Goal: Task Accomplishment & Management: Manage account settings

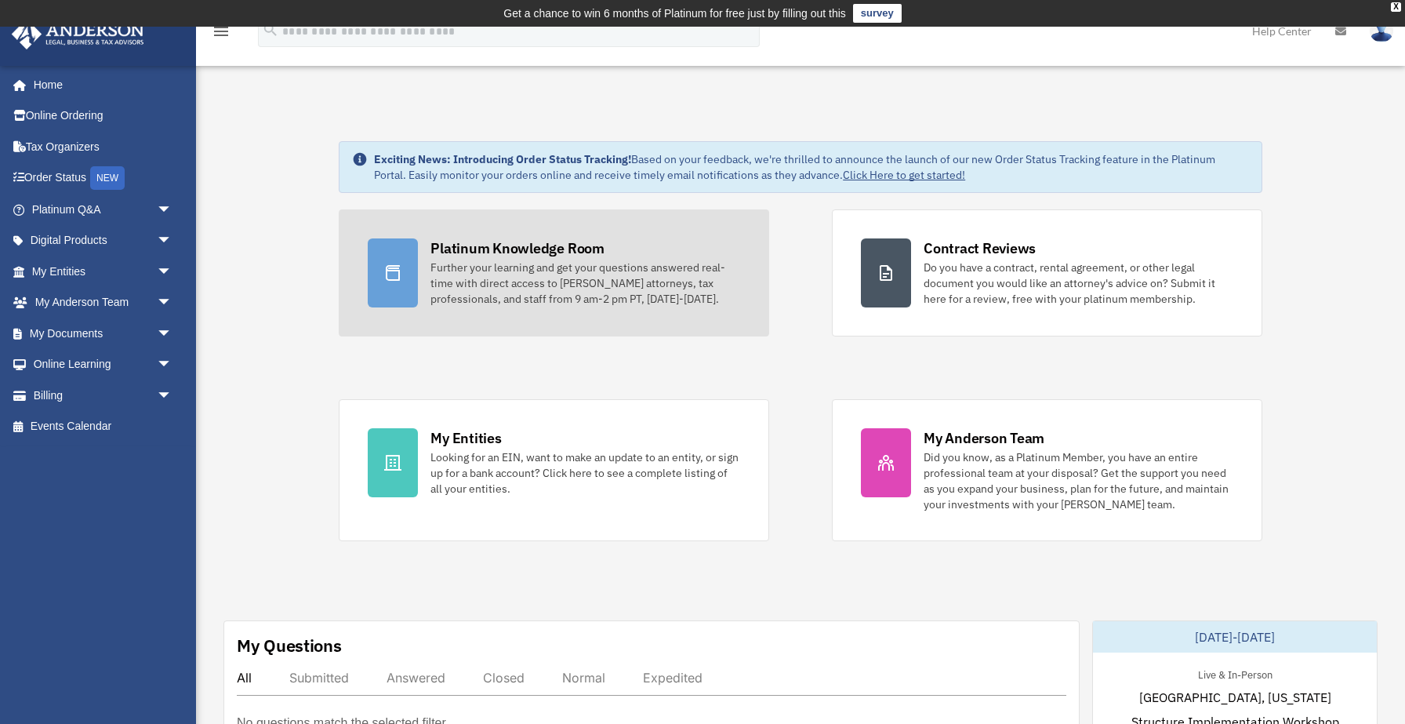
click at [567, 302] on div "Further your learning and get your questions answered real-time with direct acc…" at bounding box center [585, 283] width 310 height 47
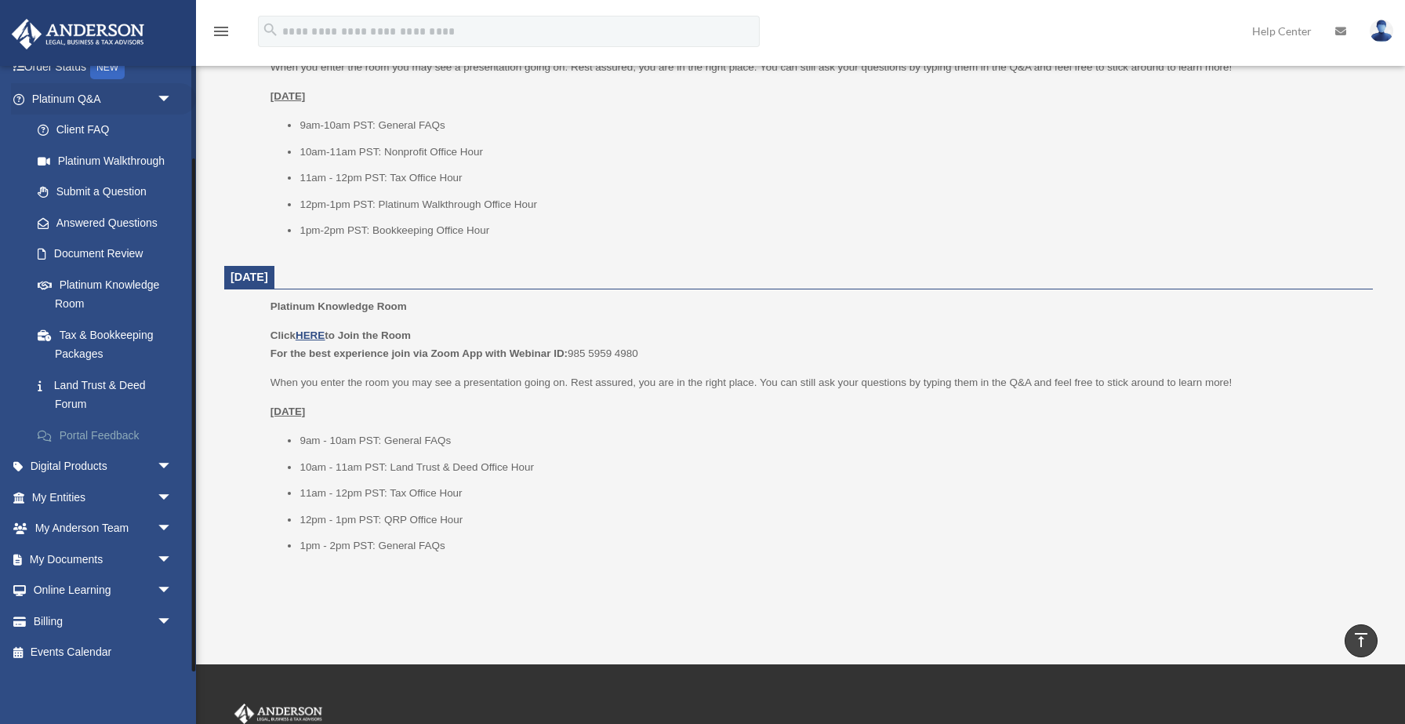
scroll to position [1723, 0]
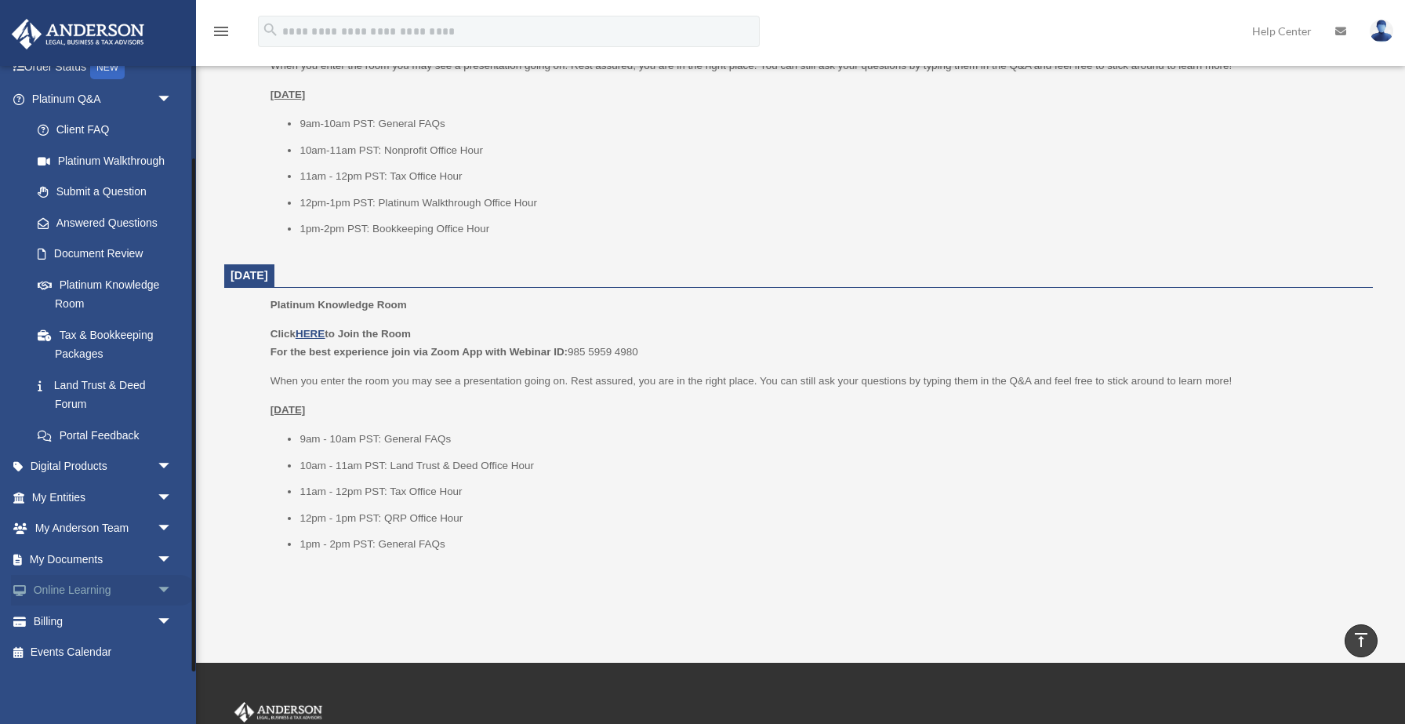
click at [94, 592] on link "Online Learning arrow_drop_down" at bounding box center [103, 590] width 185 height 31
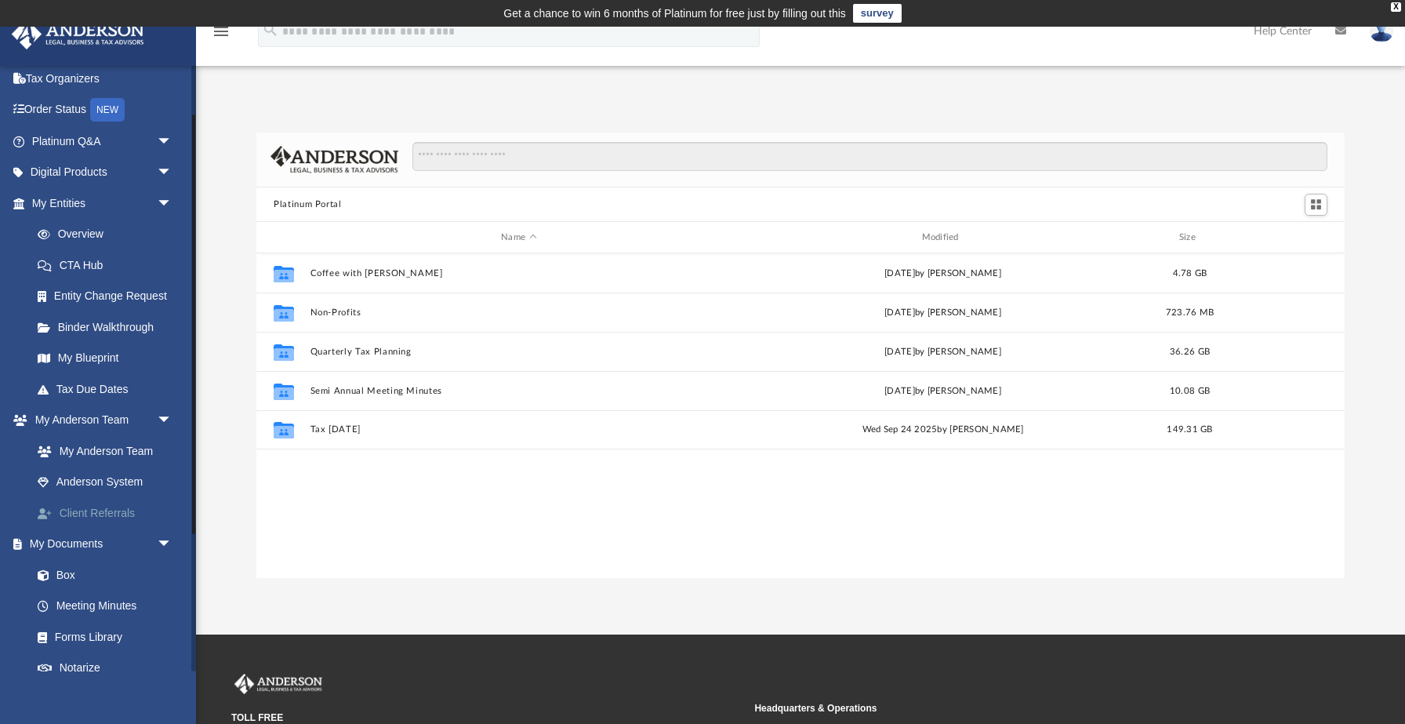
scroll to position [73, 0]
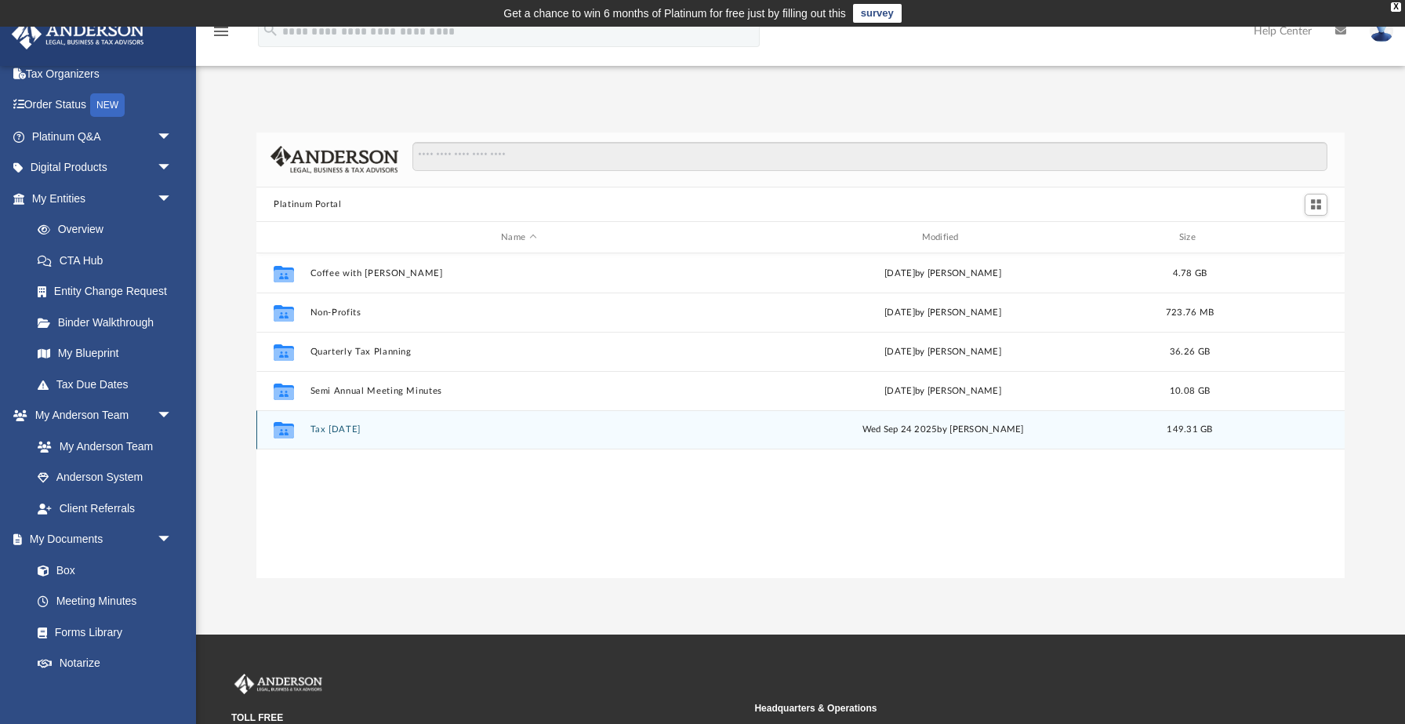
click at [349, 434] on button "Tax [DATE]" at bounding box center [519, 430] width 417 height 10
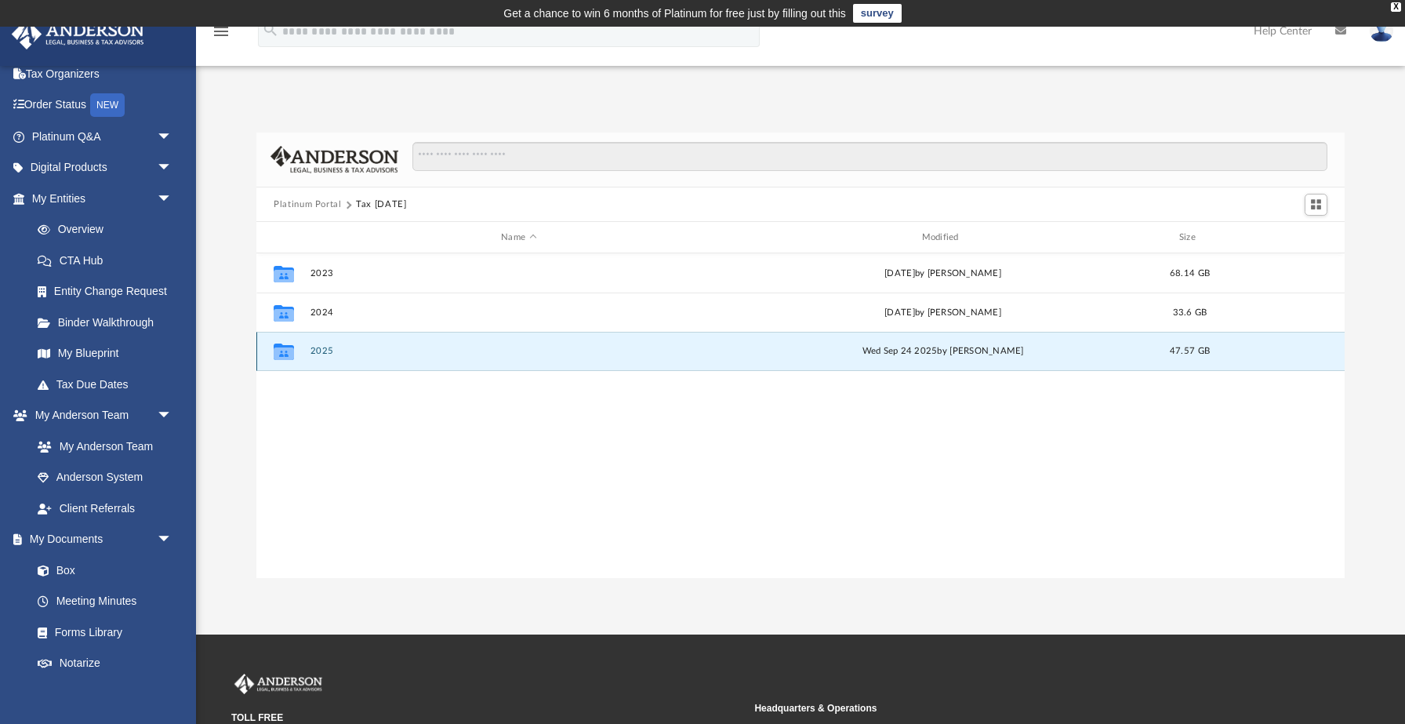
click at [321, 350] on button "2025" at bounding box center [519, 352] width 417 height 10
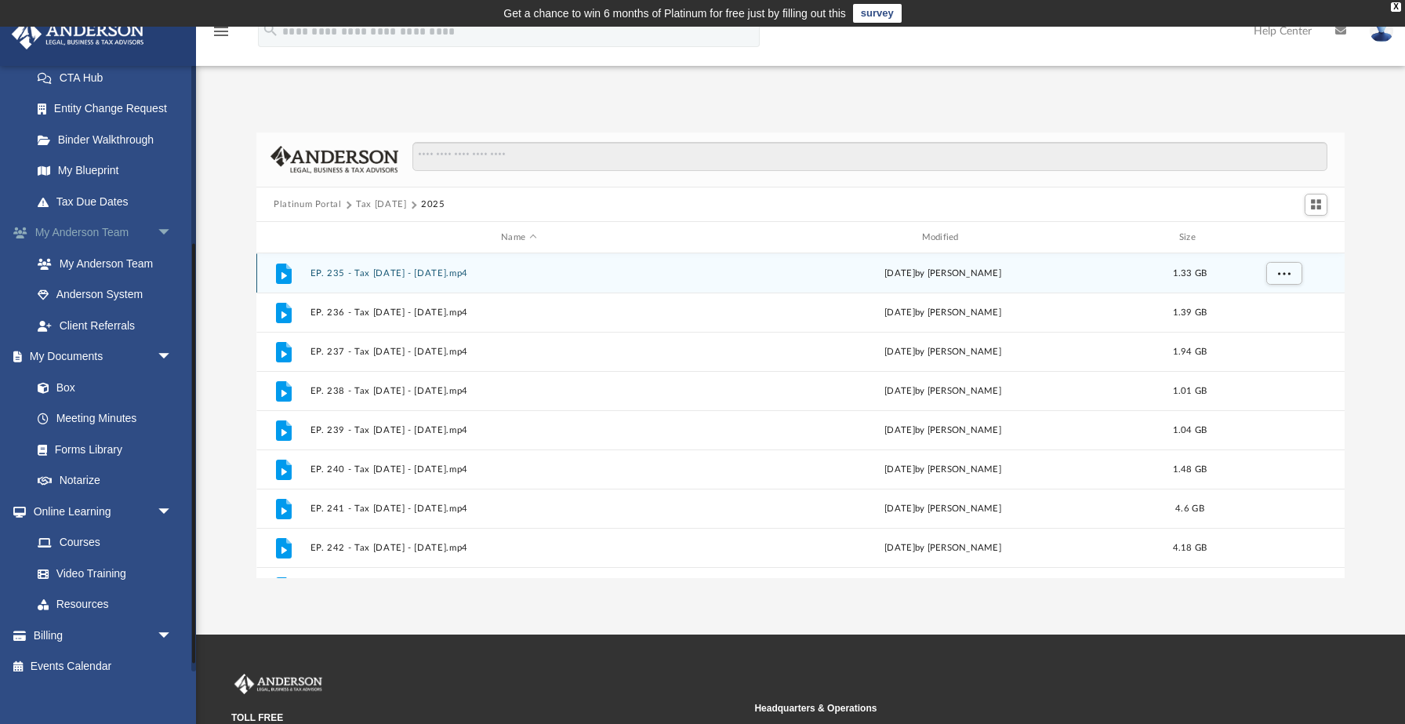
scroll to position [258, 0]
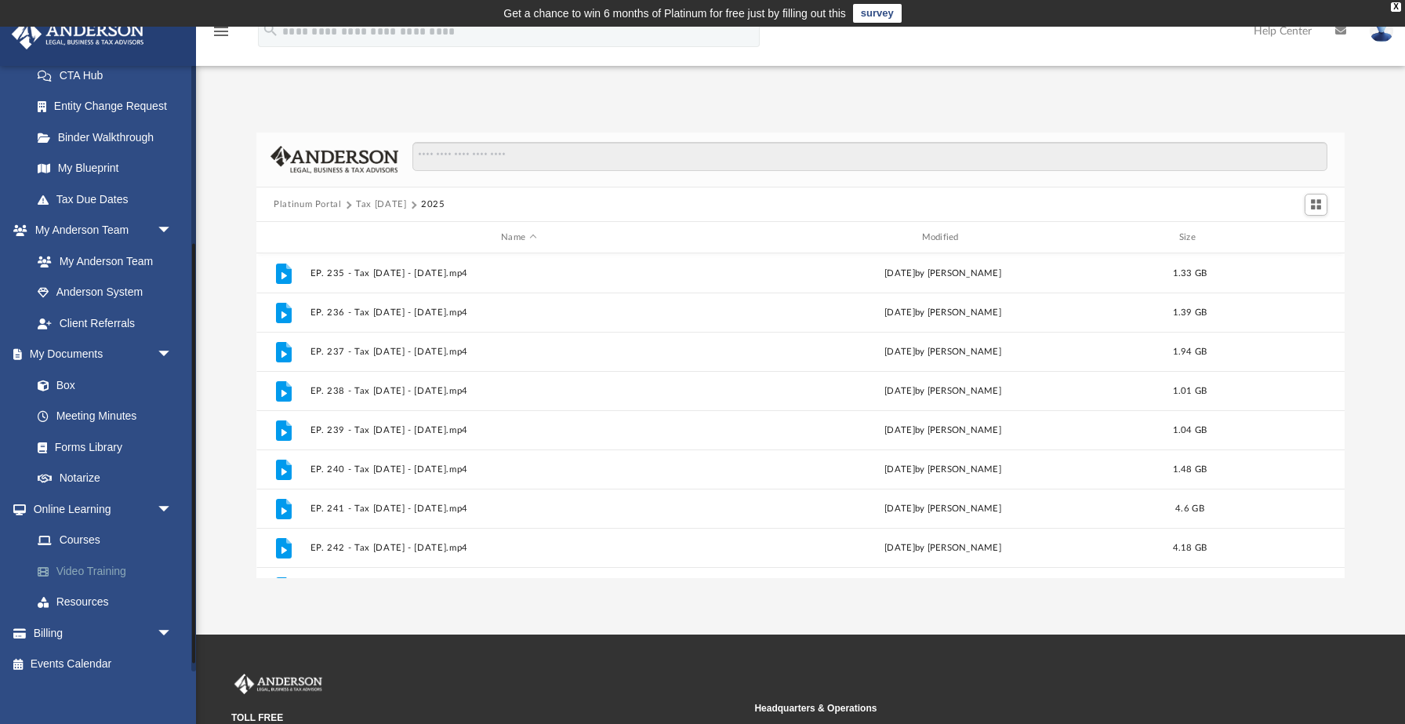
click at [111, 574] on link "Video Training" at bounding box center [109, 570] width 174 height 31
click at [158, 354] on span "arrow_drop_down" at bounding box center [172, 355] width 31 height 32
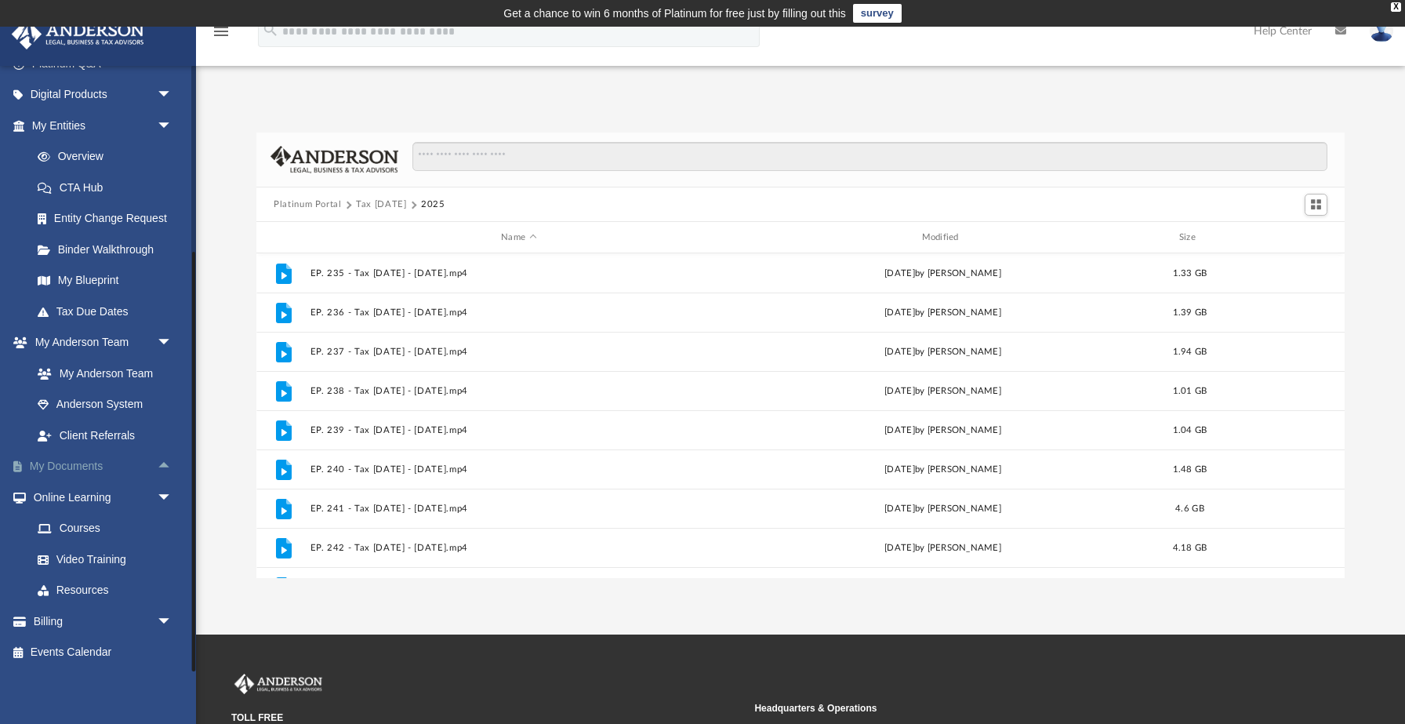
scroll to position [146, 0]
click at [165, 343] on span "arrow_drop_down" at bounding box center [172, 343] width 31 height 32
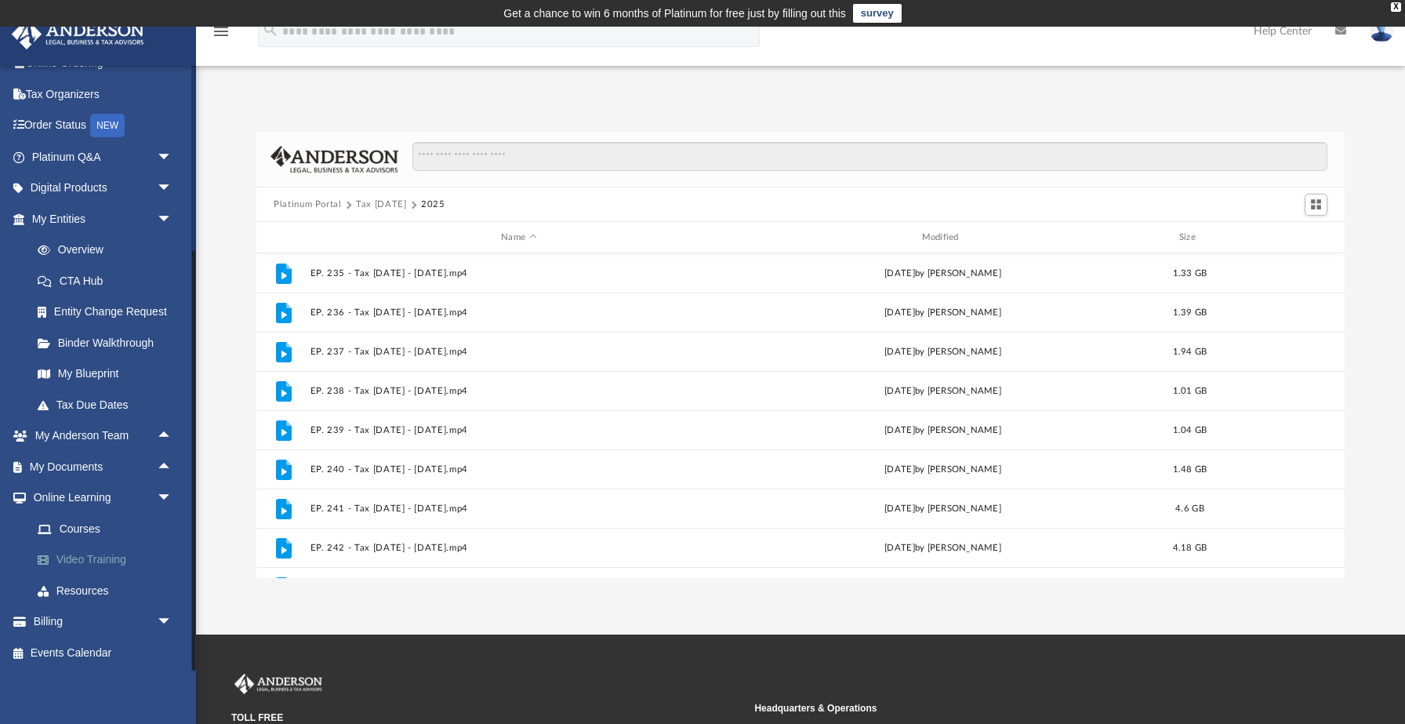
click at [111, 561] on link "Video Training" at bounding box center [109, 559] width 174 height 31
click at [85, 530] on link "Courses" at bounding box center [109, 528] width 174 height 31
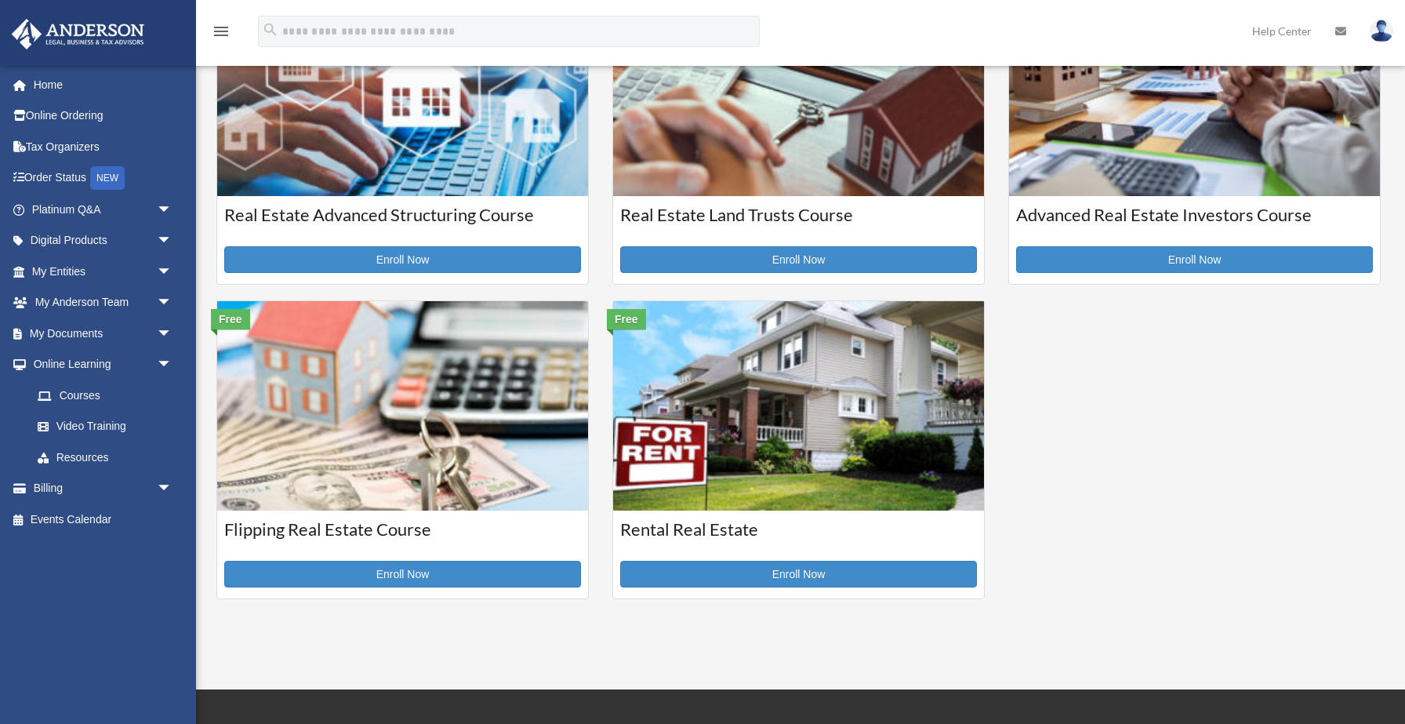
scroll to position [461, 0]
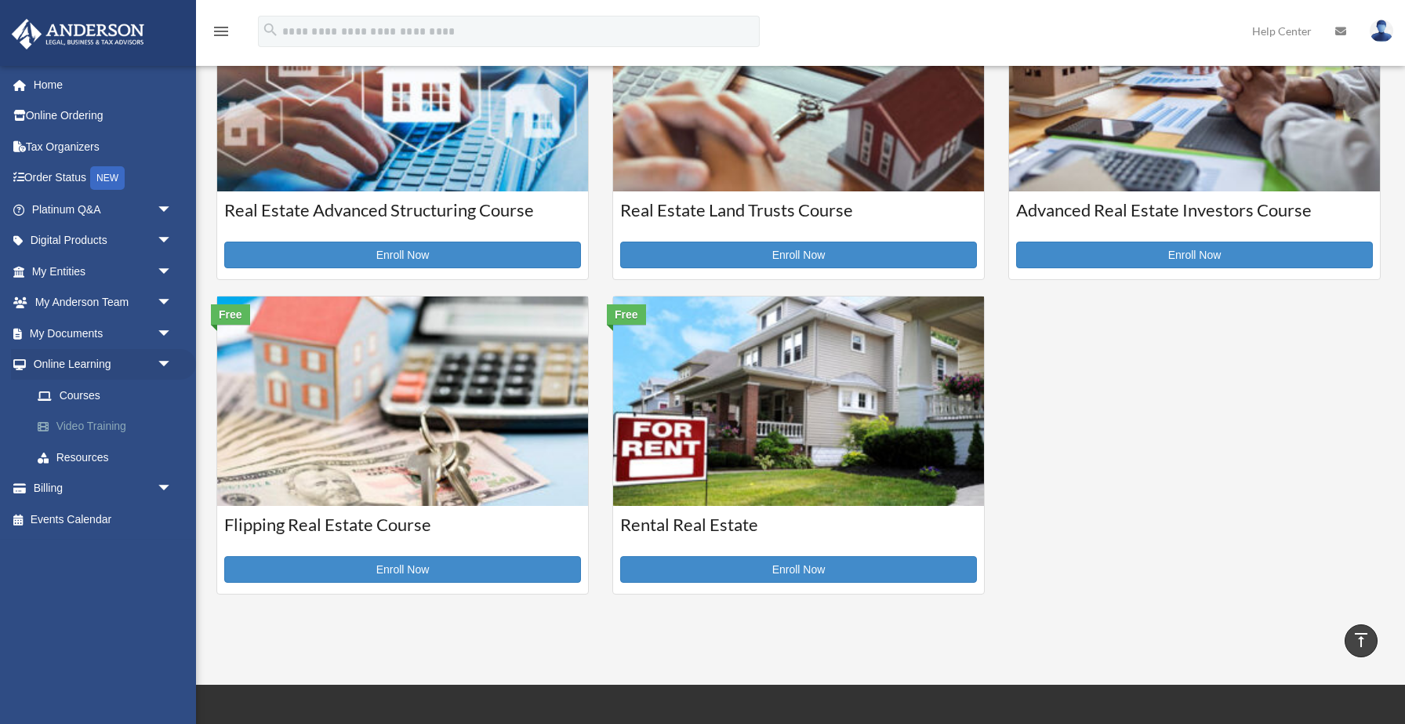
click at [84, 428] on link "Video Training" at bounding box center [109, 426] width 174 height 31
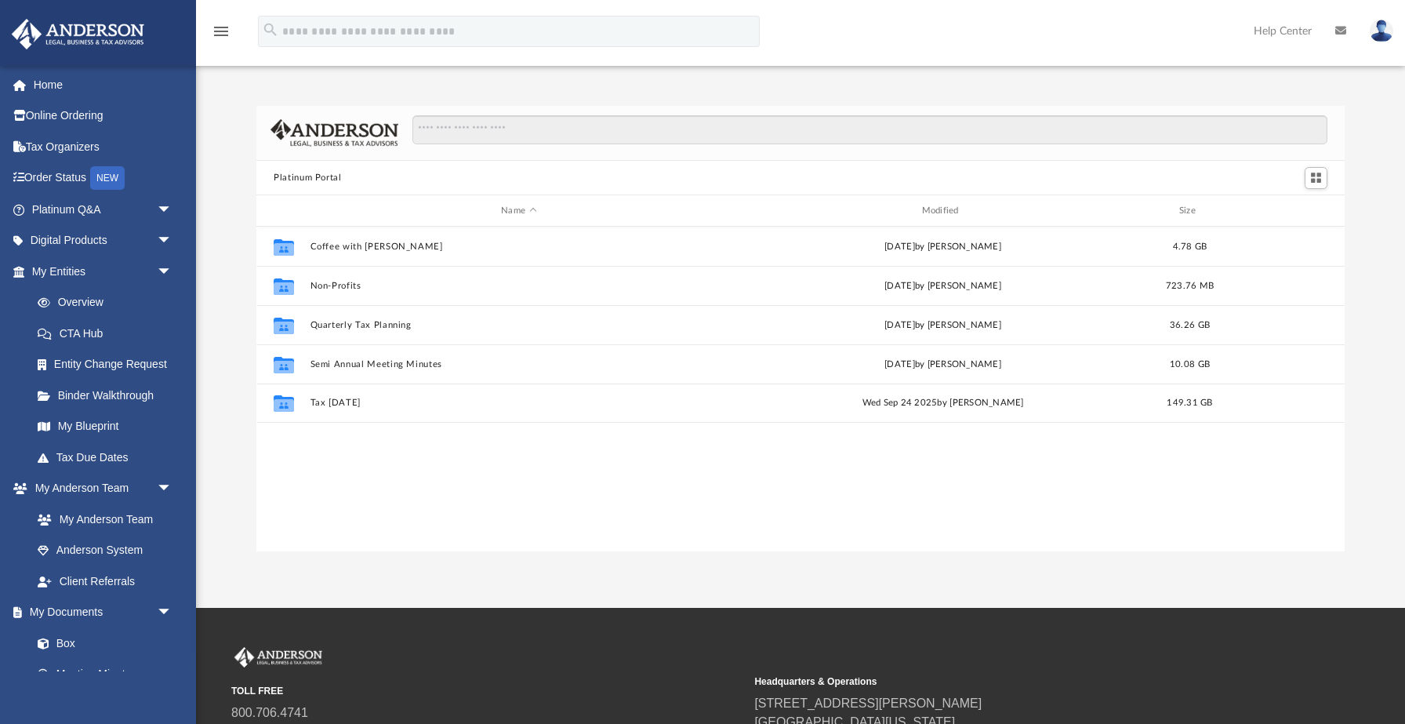
scroll to position [356, 1088]
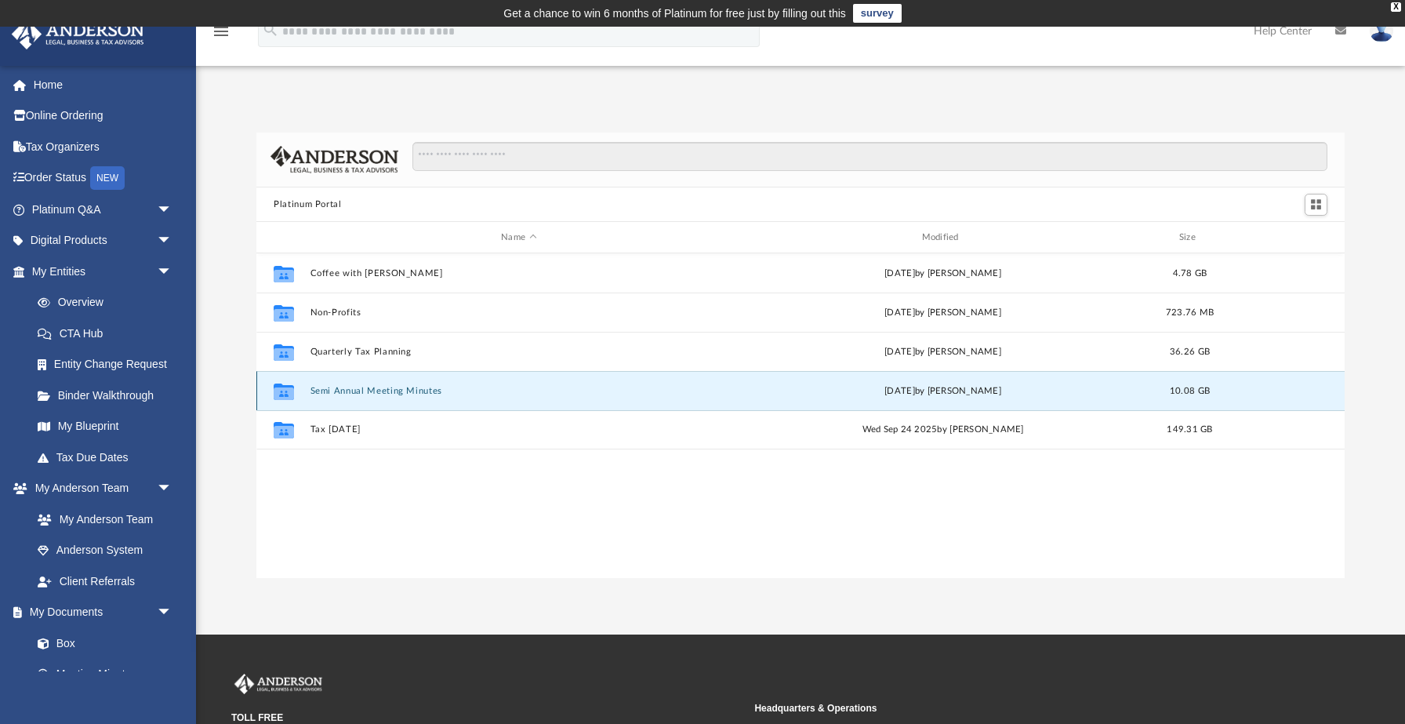
click at [392, 392] on button "Semi Annual Meeting Minutes" at bounding box center [519, 391] width 417 height 10
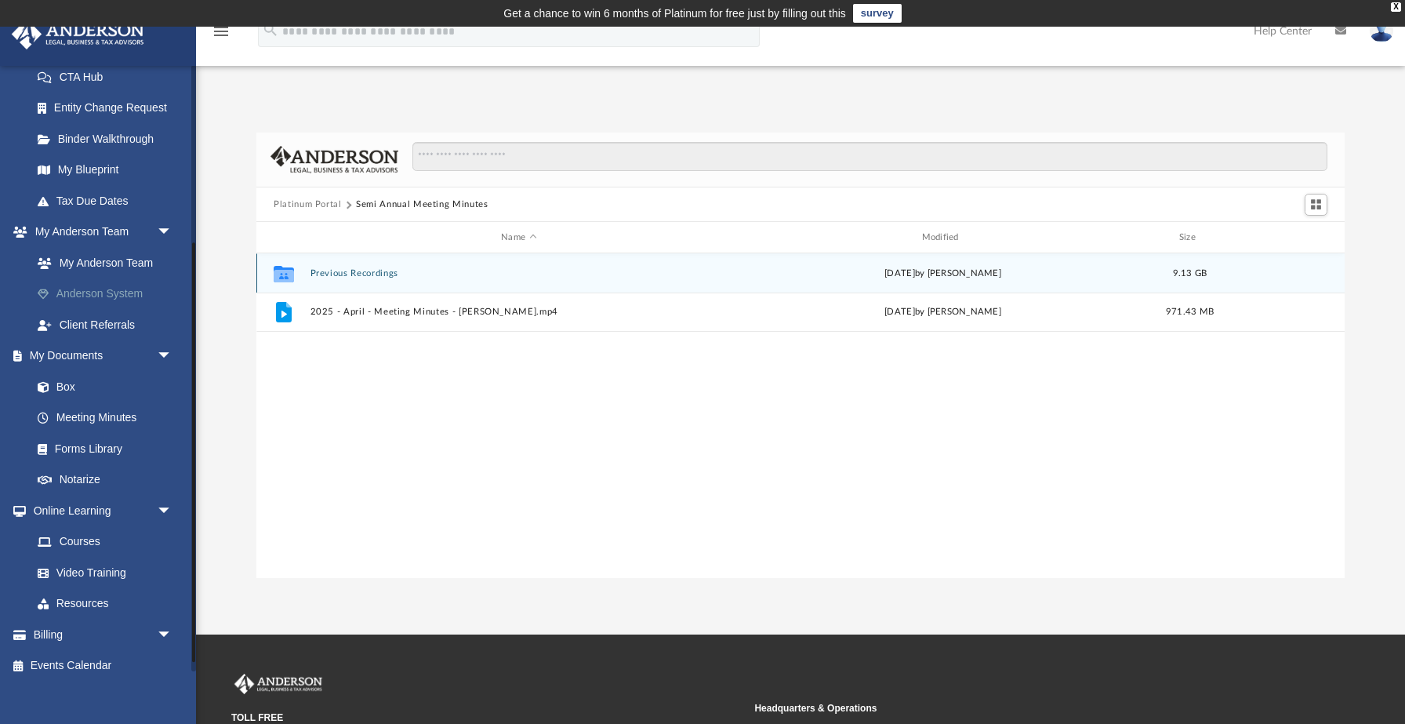
scroll to position [270, 0]
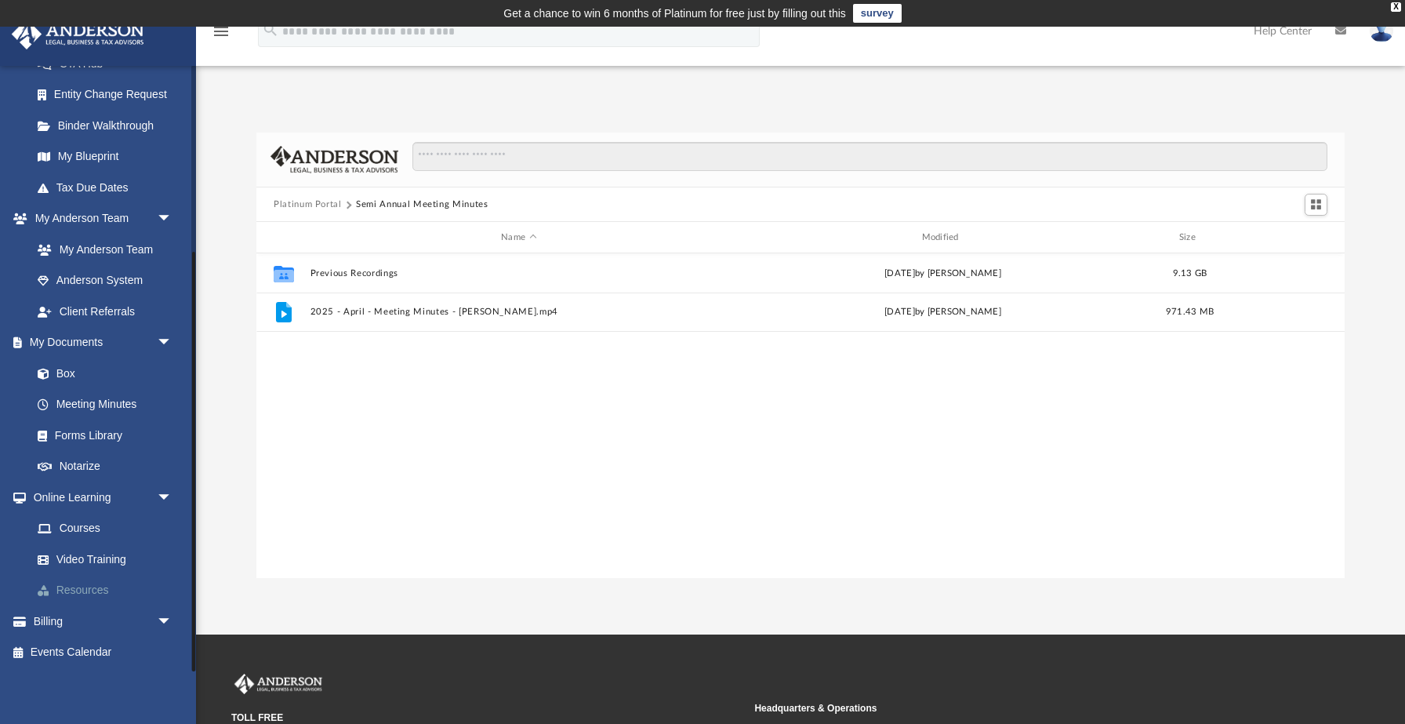
click at [92, 589] on link "Resources" at bounding box center [109, 590] width 174 height 31
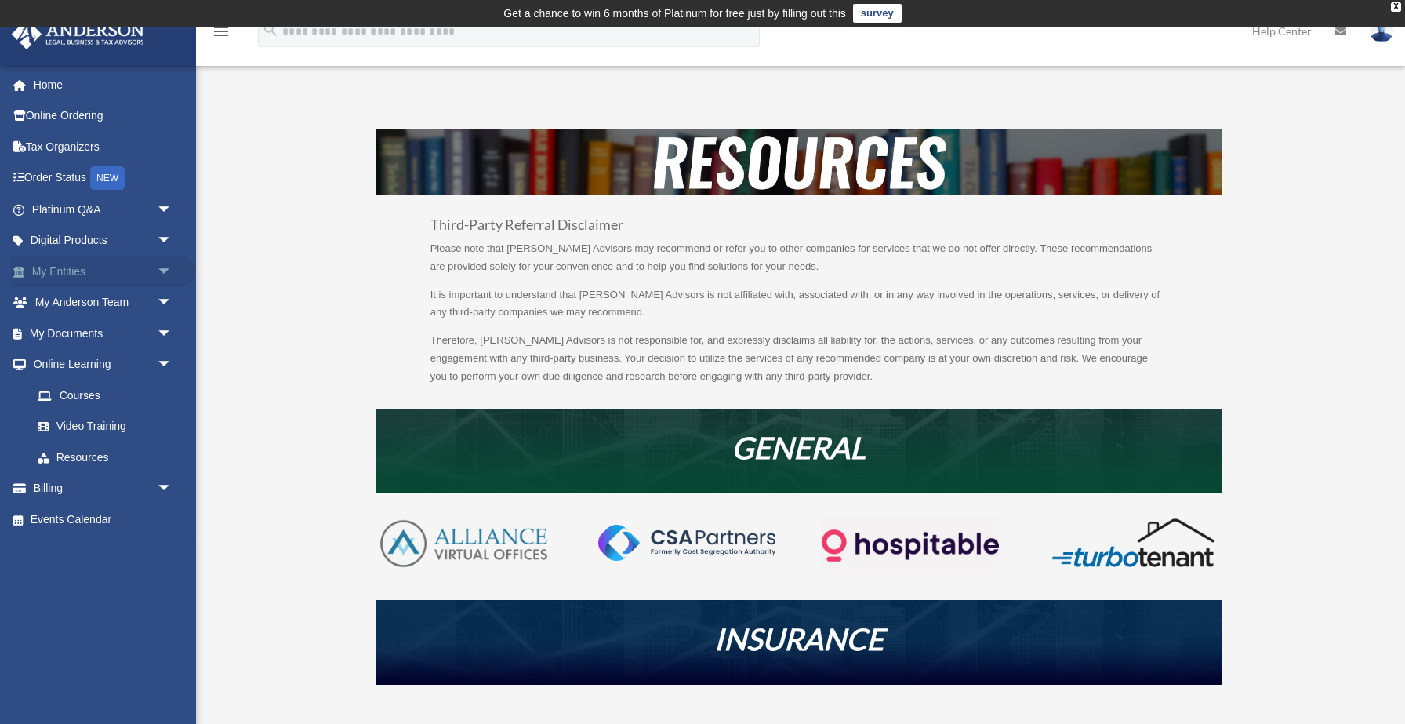
click at [90, 278] on link "My Entities arrow_drop_down" at bounding box center [103, 271] width 185 height 31
click at [168, 271] on span "arrow_drop_down" at bounding box center [172, 272] width 31 height 32
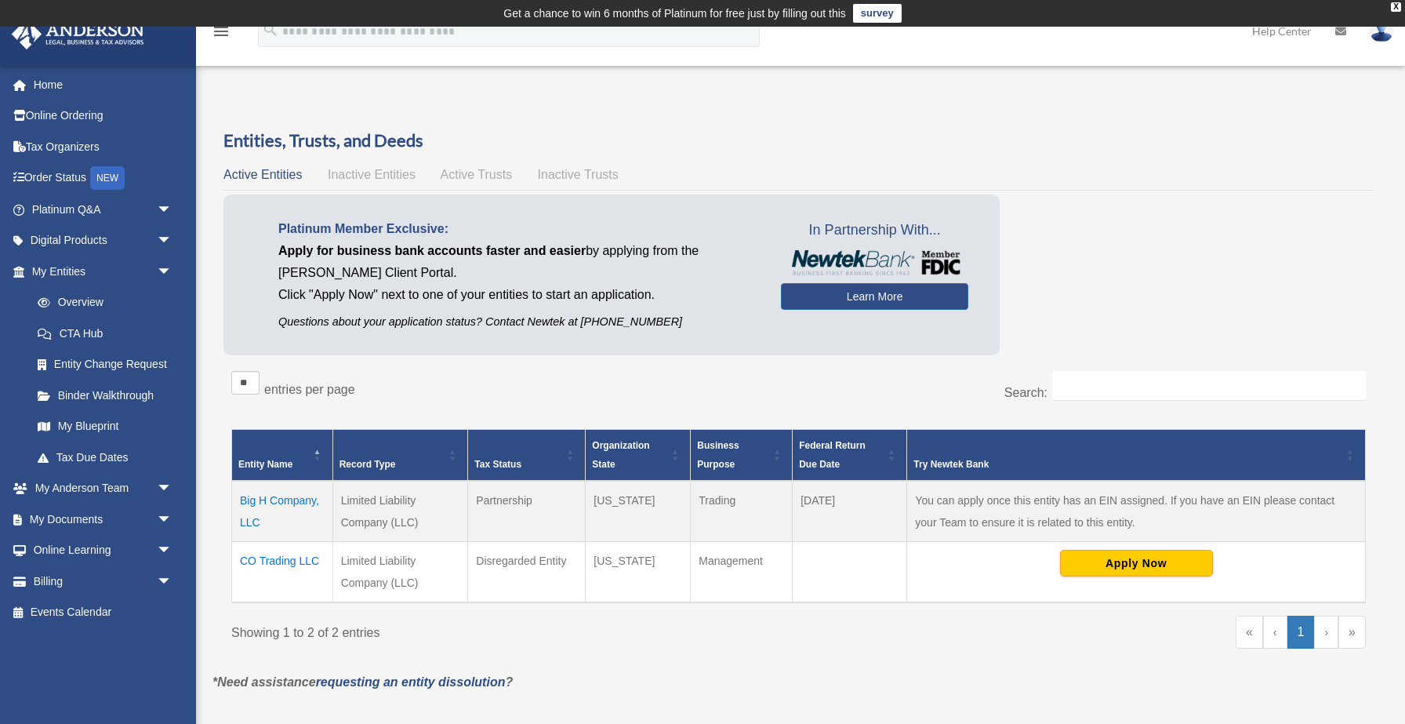
click at [277, 499] on td "Big H Company, LLC" at bounding box center [282, 511] width 101 height 61
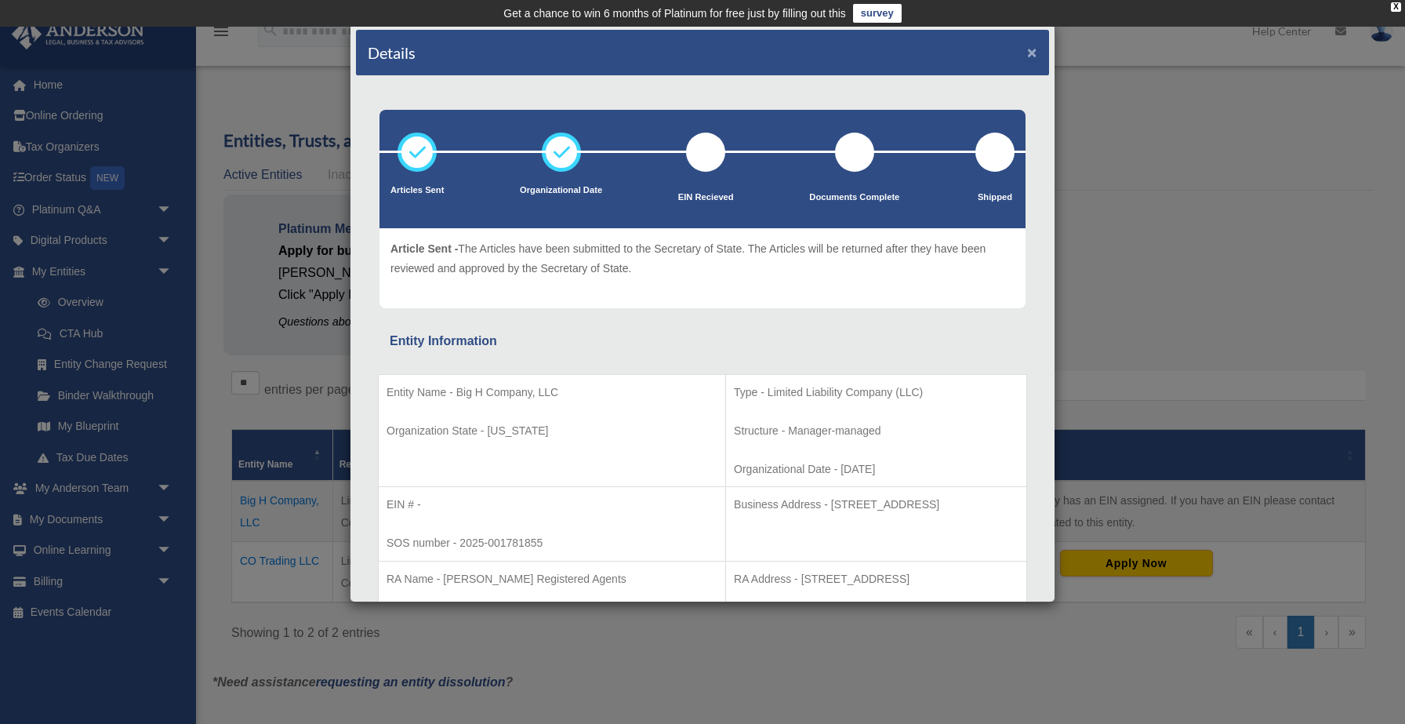
click at [1029, 55] on button "×" at bounding box center [1032, 52] width 10 height 16
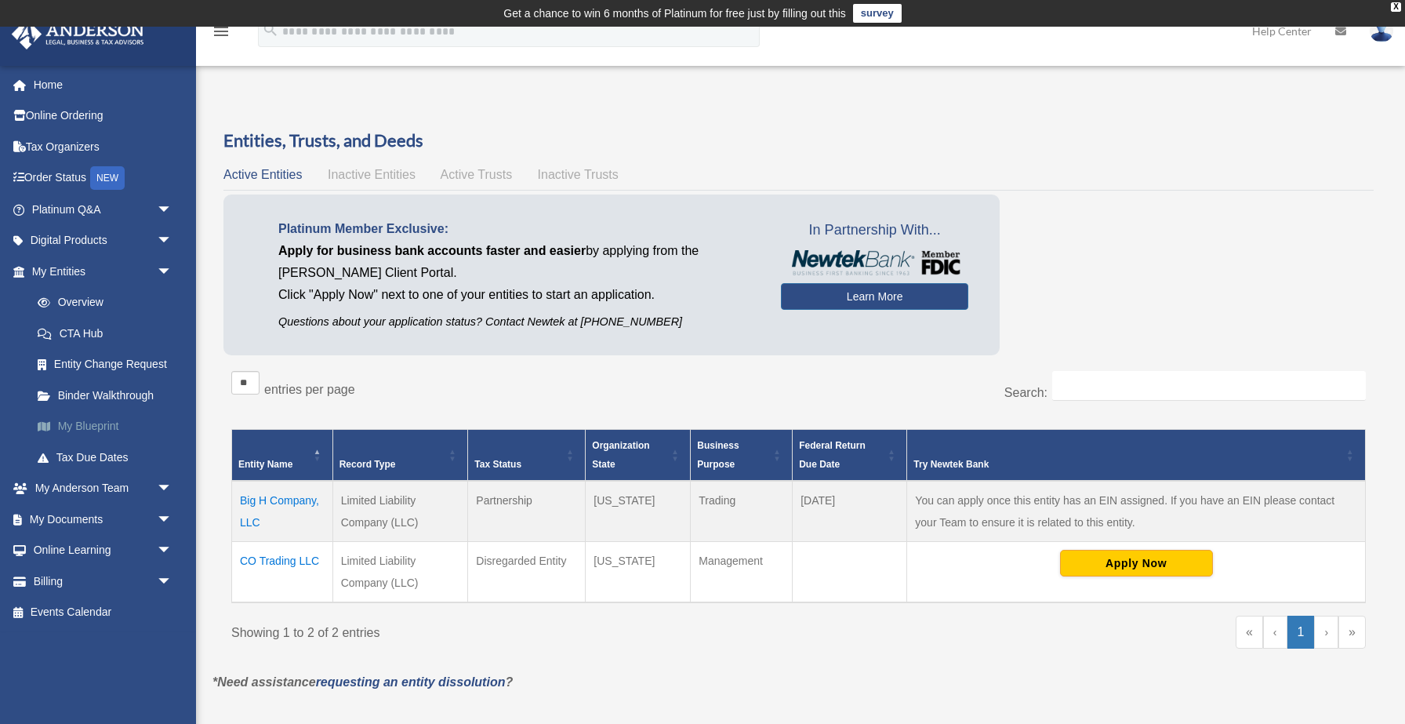
click at [96, 430] on link "My Blueprint" at bounding box center [109, 426] width 174 height 31
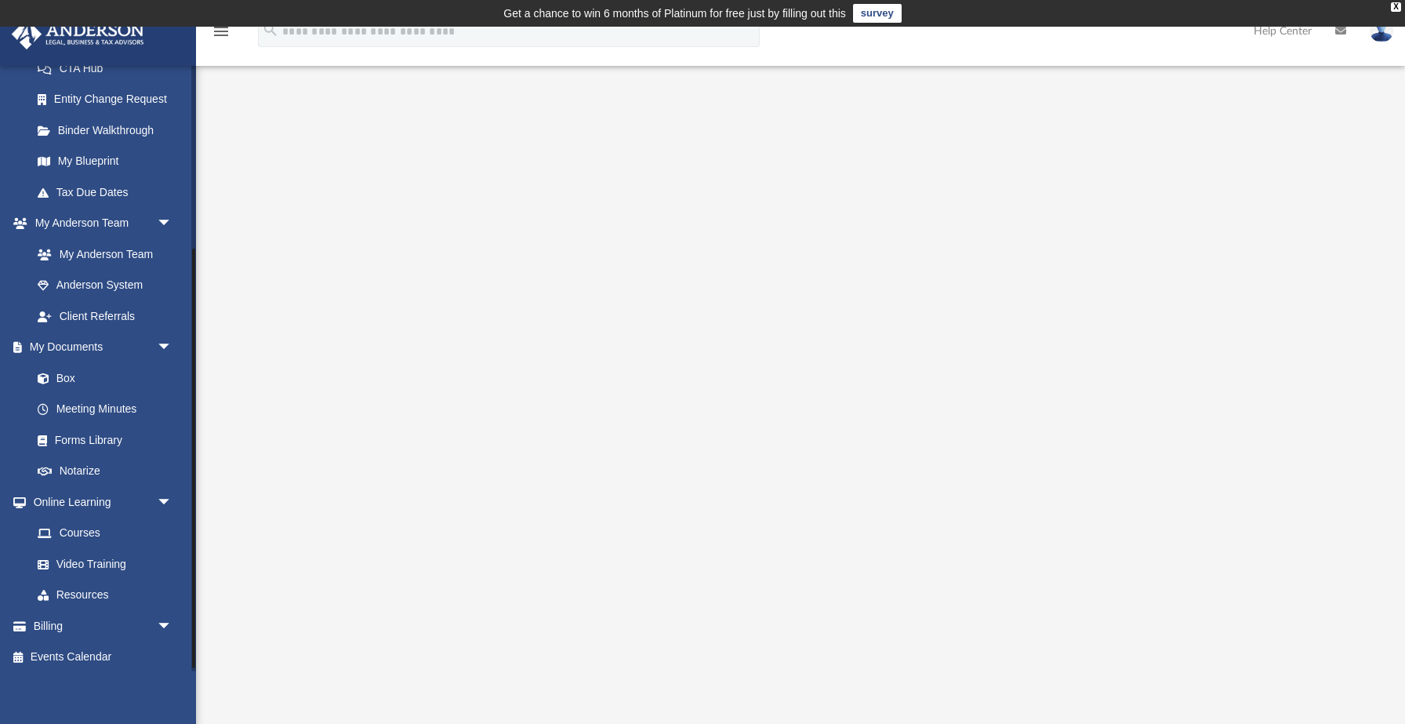
scroll to position [270, 0]
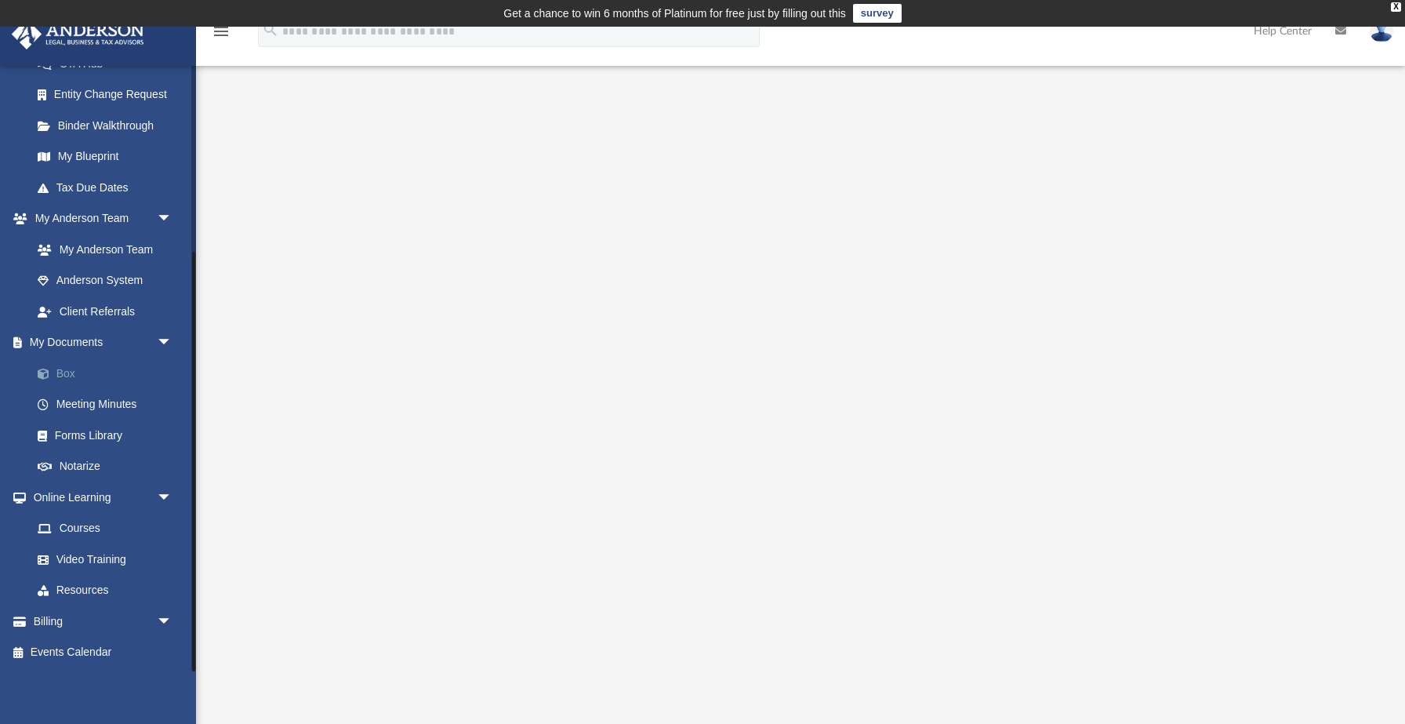
click at [76, 376] on link "Box" at bounding box center [109, 373] width 174 height 31
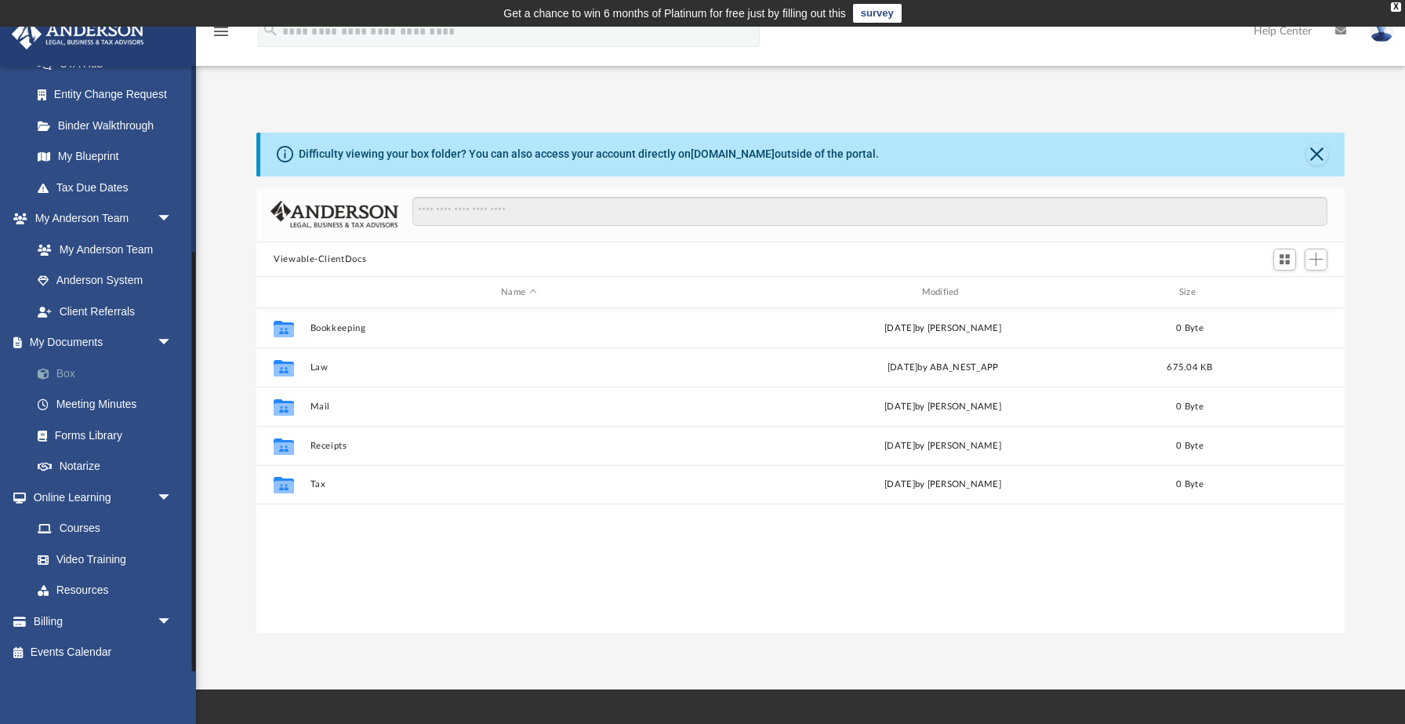
scroll to position [356, 1088]
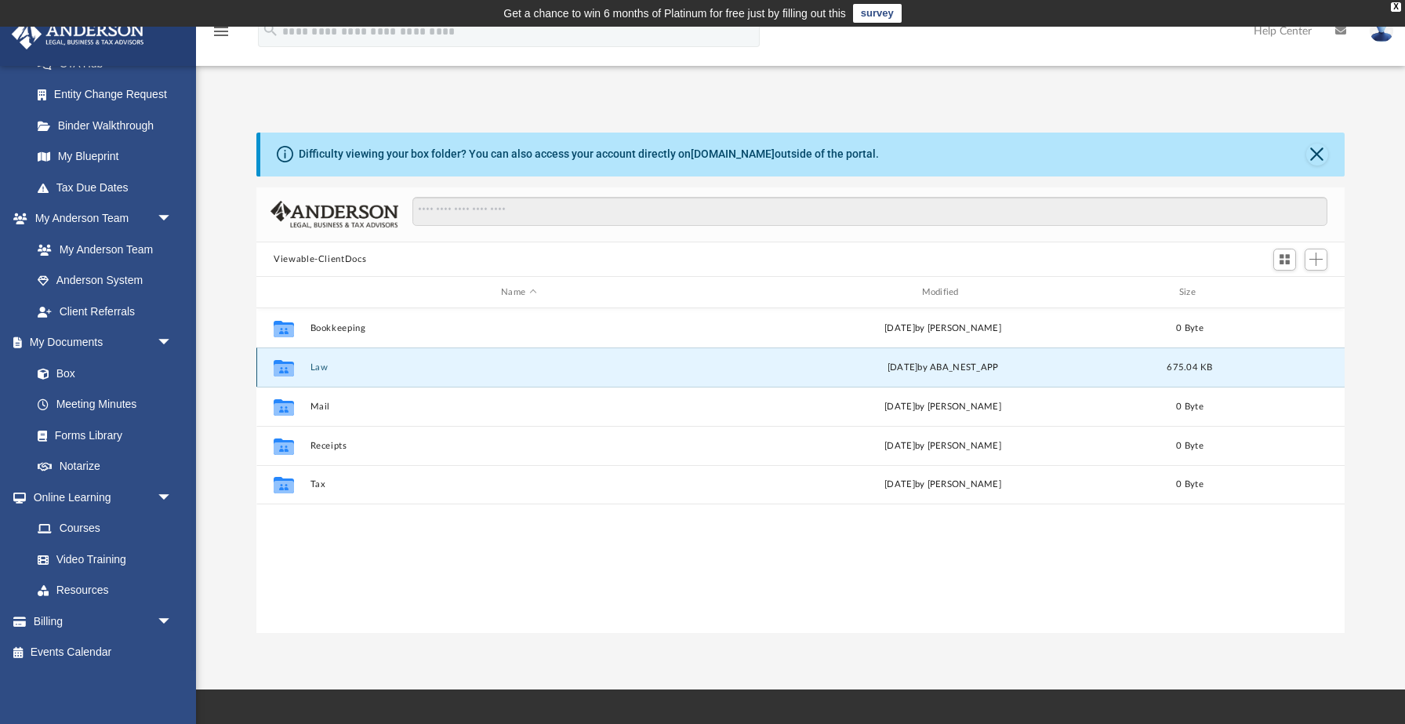
click at [318, 367] on button "Law" at bounding box center [519, 367] width 417 height 10
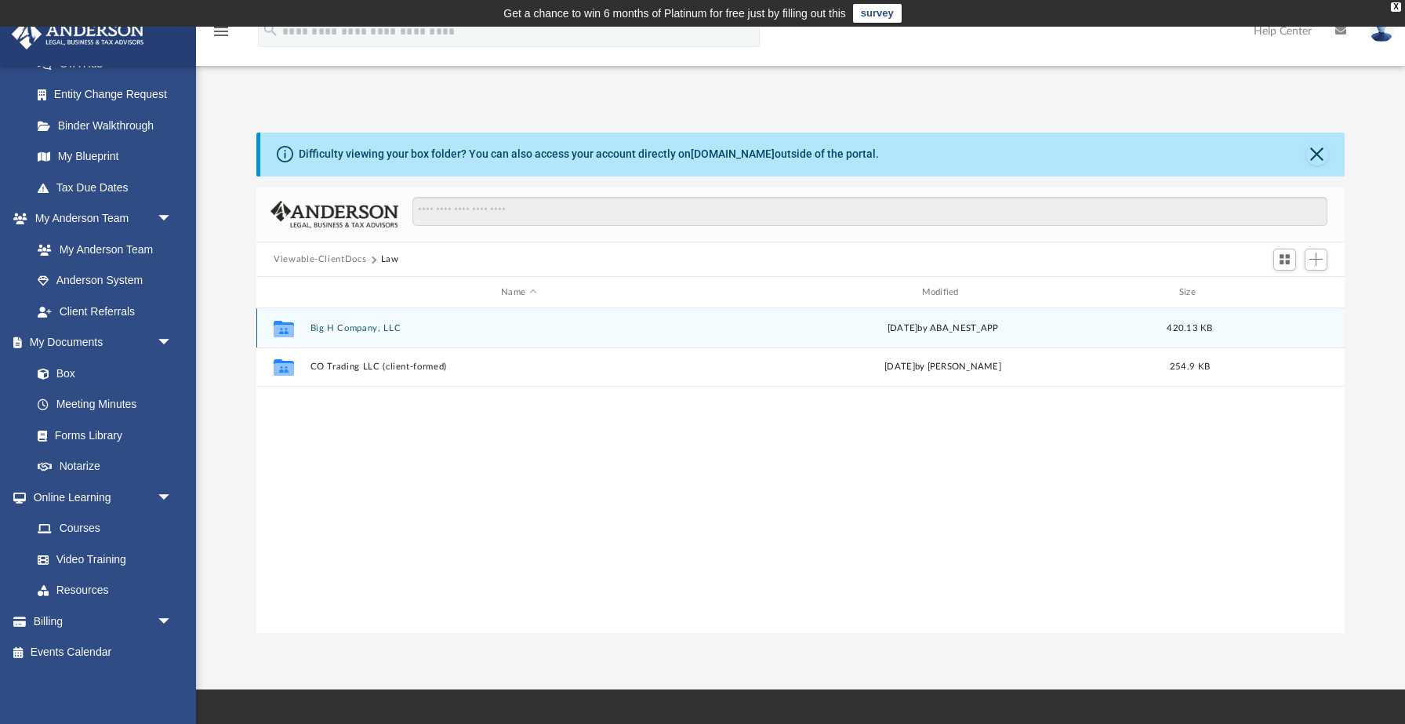
click at [345, 327] on button "Big H Company, LLC" at bounding box center [519, 328] width 417 height 10
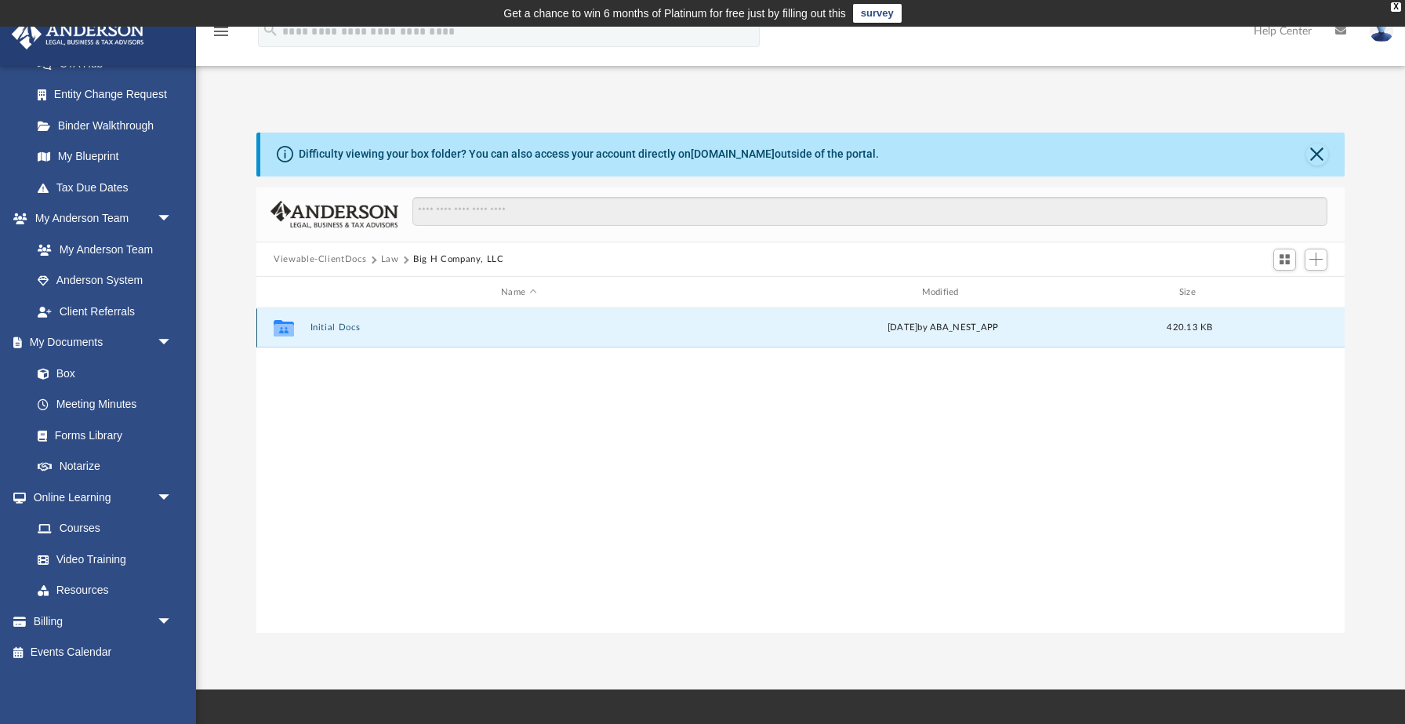
click at [345, 327] on button "Initial Docs" at bounding box center [519, 328] width 417 height 10
click at [345, 327] on button "Big H Company, LLC - Filed Articles.pdf" at bounding box center [519, 328] width 417 height 10
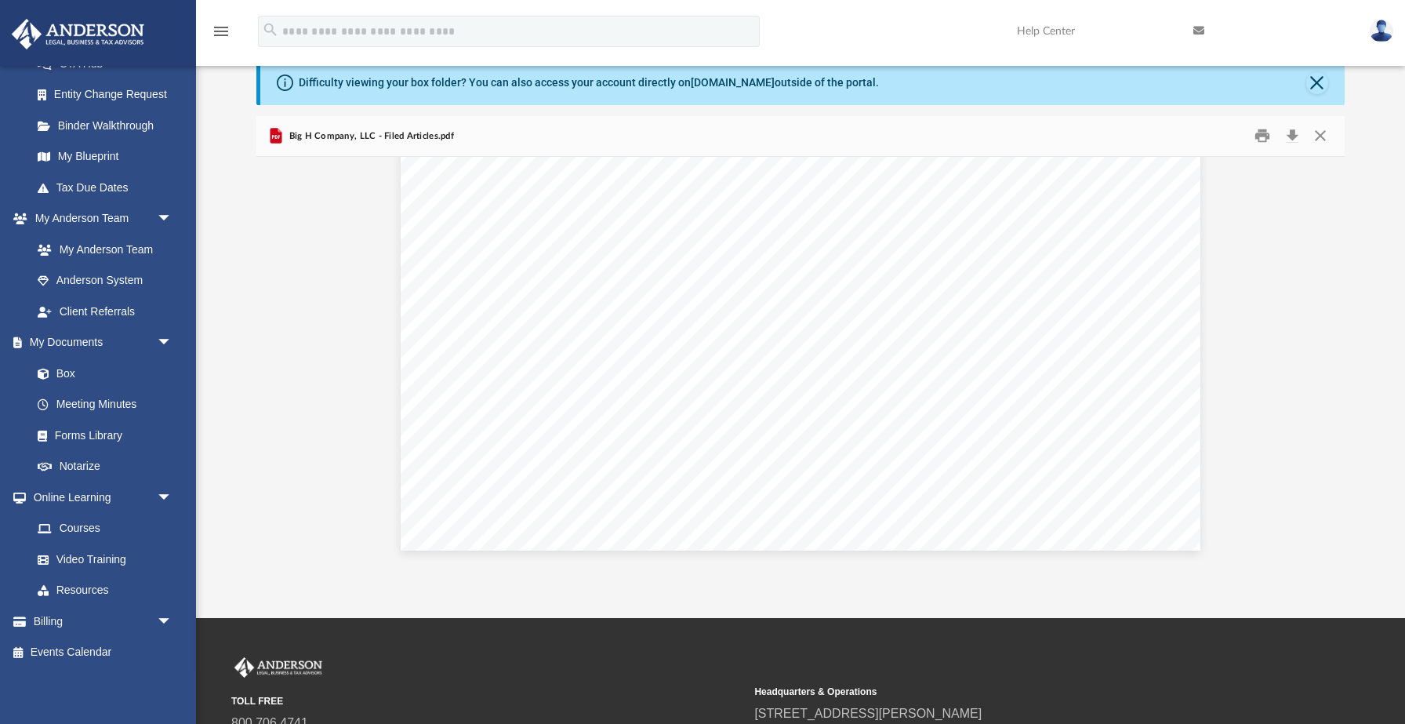
scroll to position [73, 0]
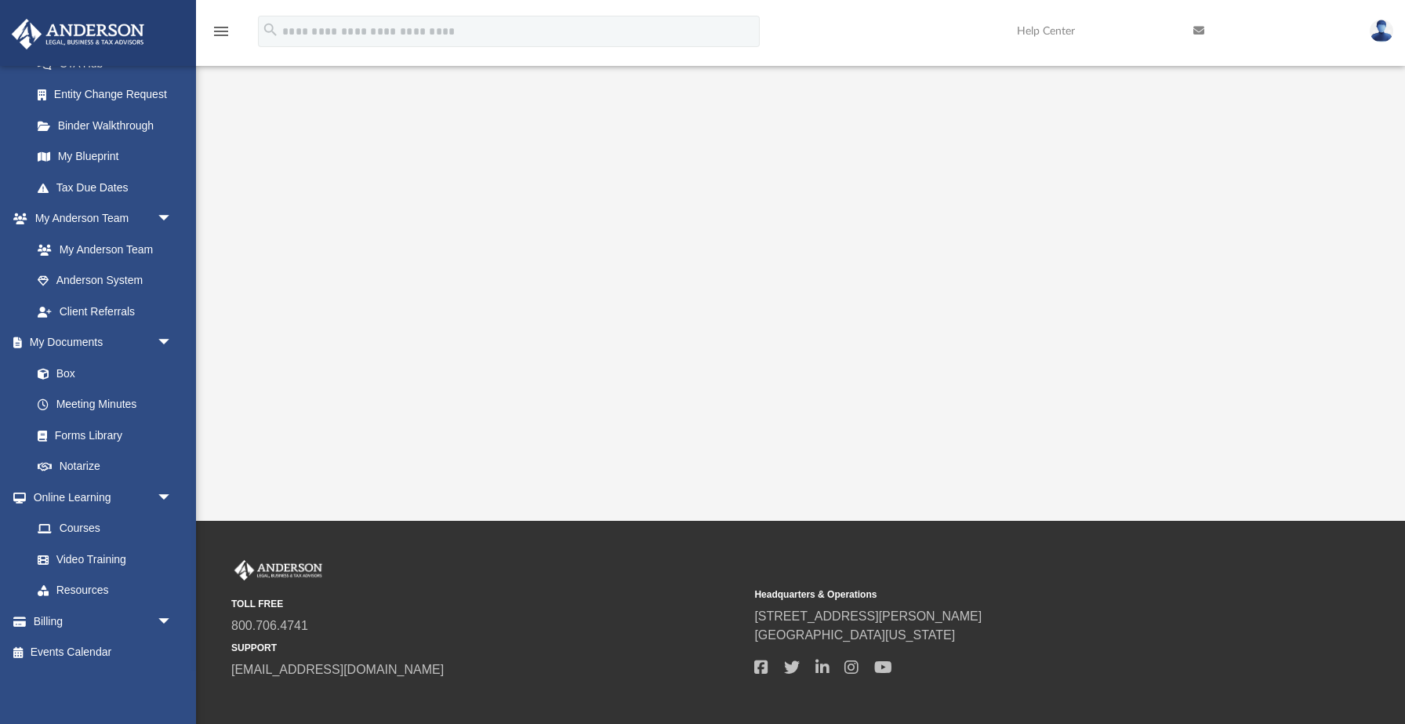
scroll to position [372, 0]
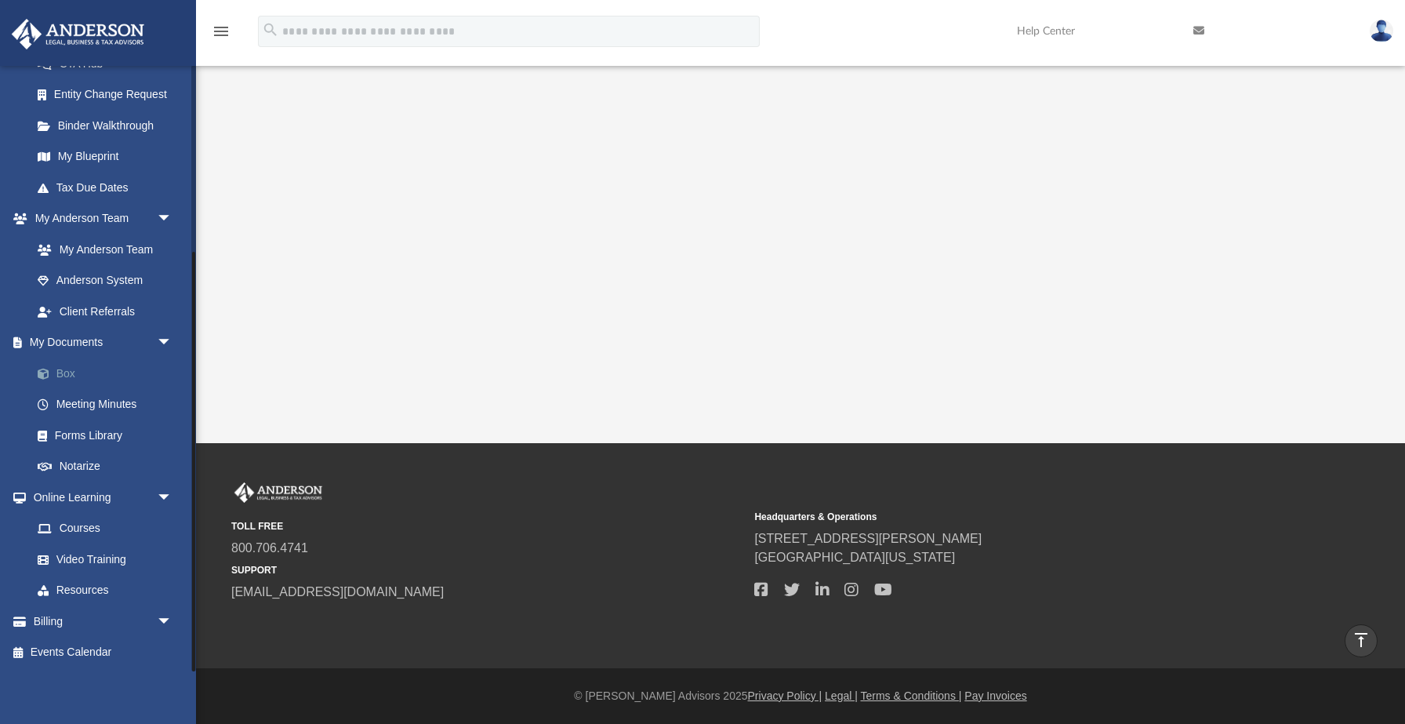
click at [67, 376] on link "Box" at bounding box center [109, 373] width 174 height 31
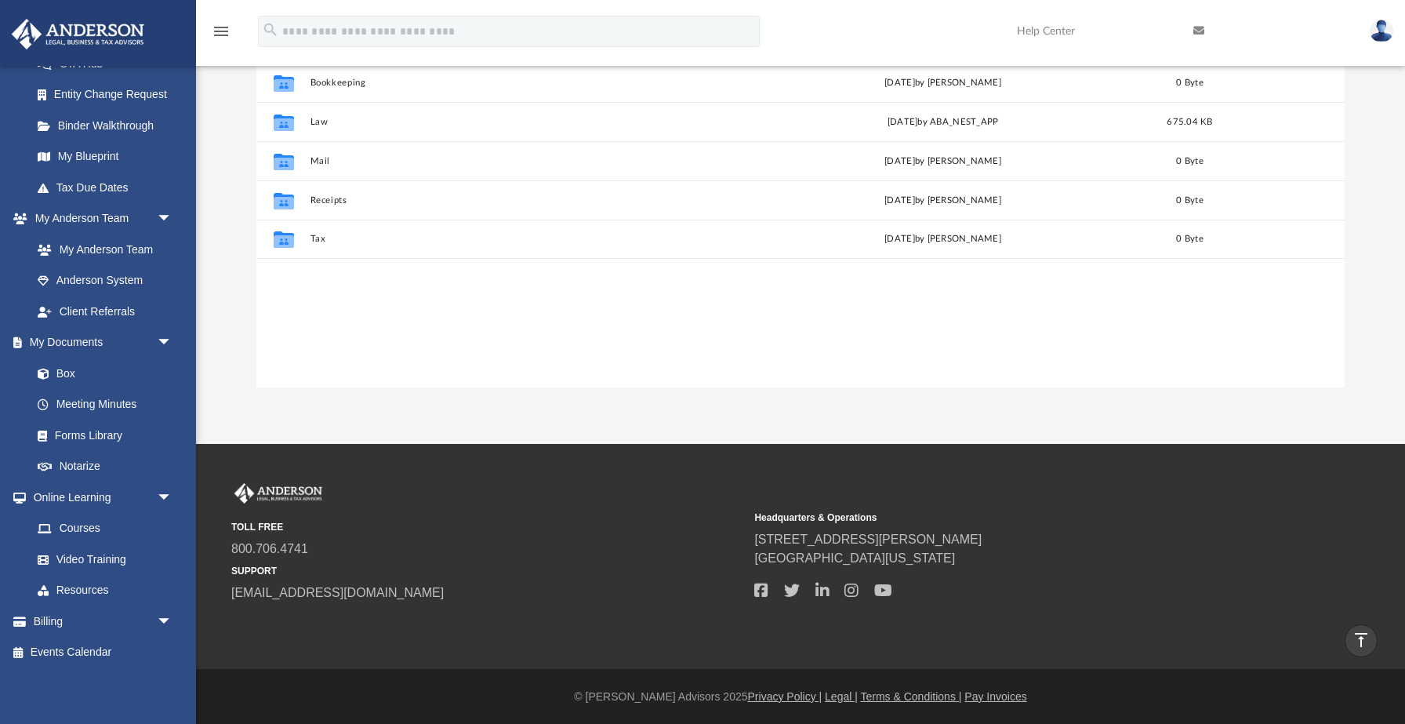
scroll to position [356, 1088]
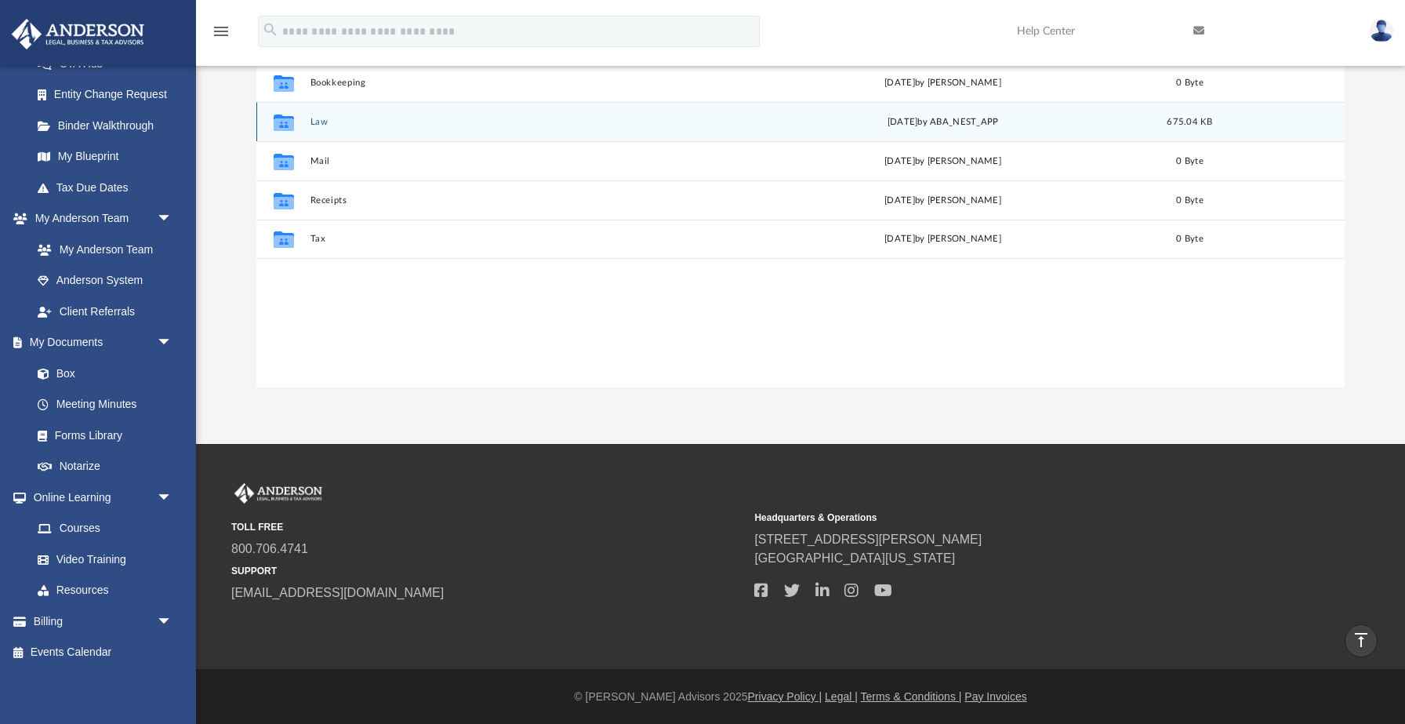
click at [320, 125] on div "Collaborated Folder Law Thu Oct 2 2025 by ABA_NEST_APP 675.04 KB" at bounding box center [800, 121] width 1088 height 39
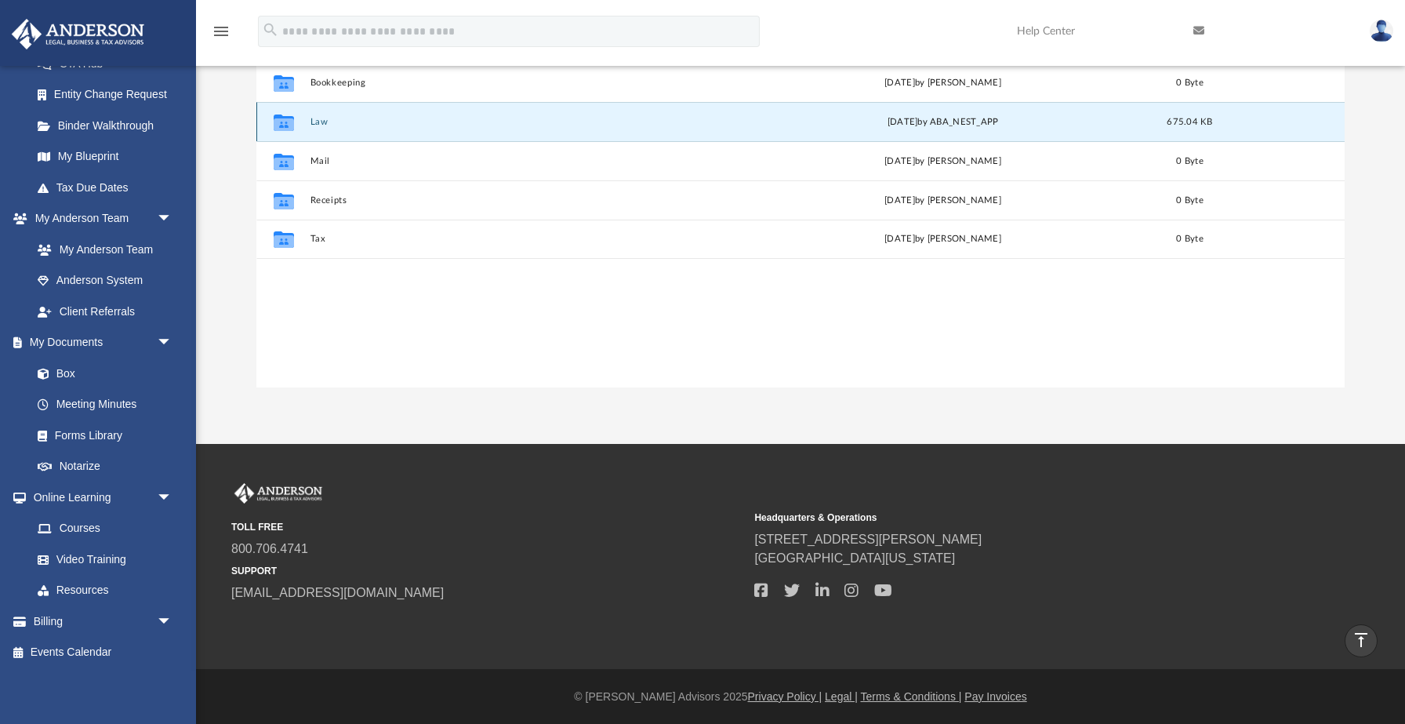
click at [319, 121] on button "Law" at bounding box center [519, 122] width 417 height 10
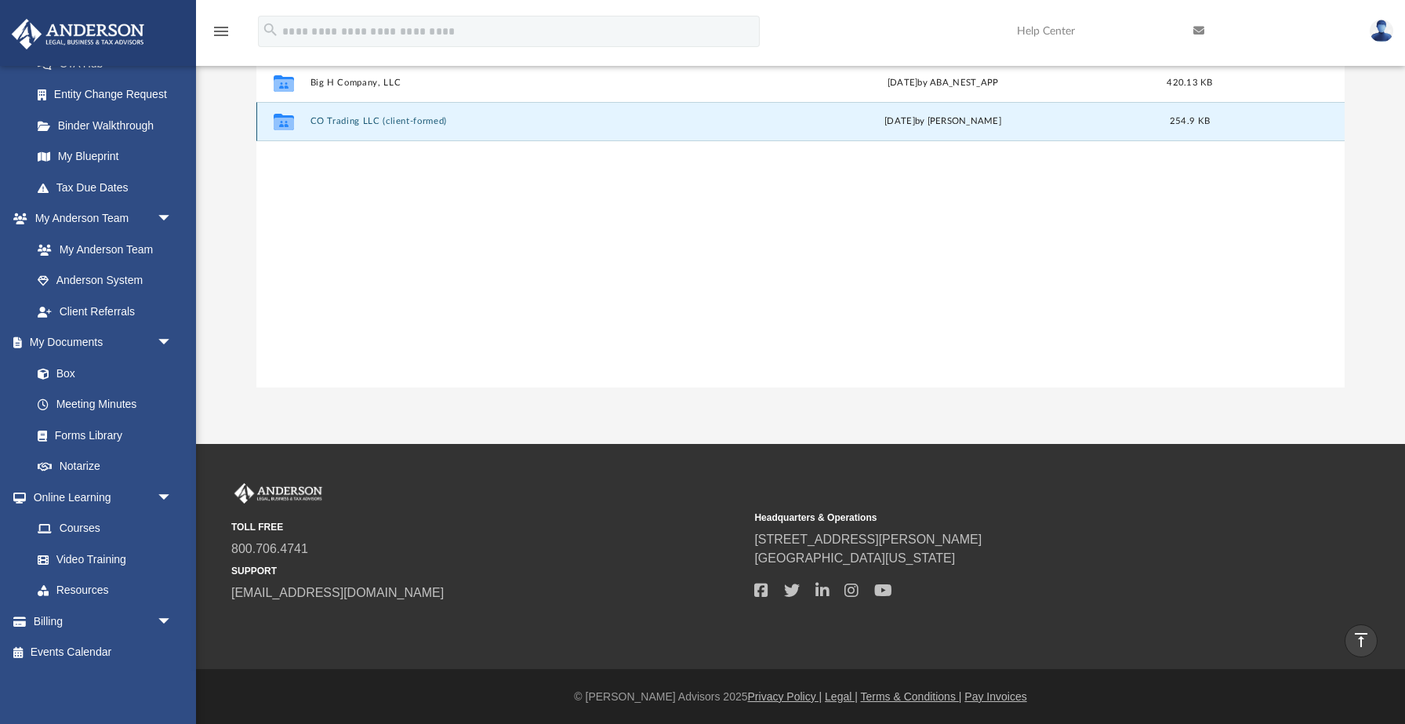
click at [348, 125] on button "CO Trading LLC (client-formed)" at bounding box center [519, 122] width 417 height 10
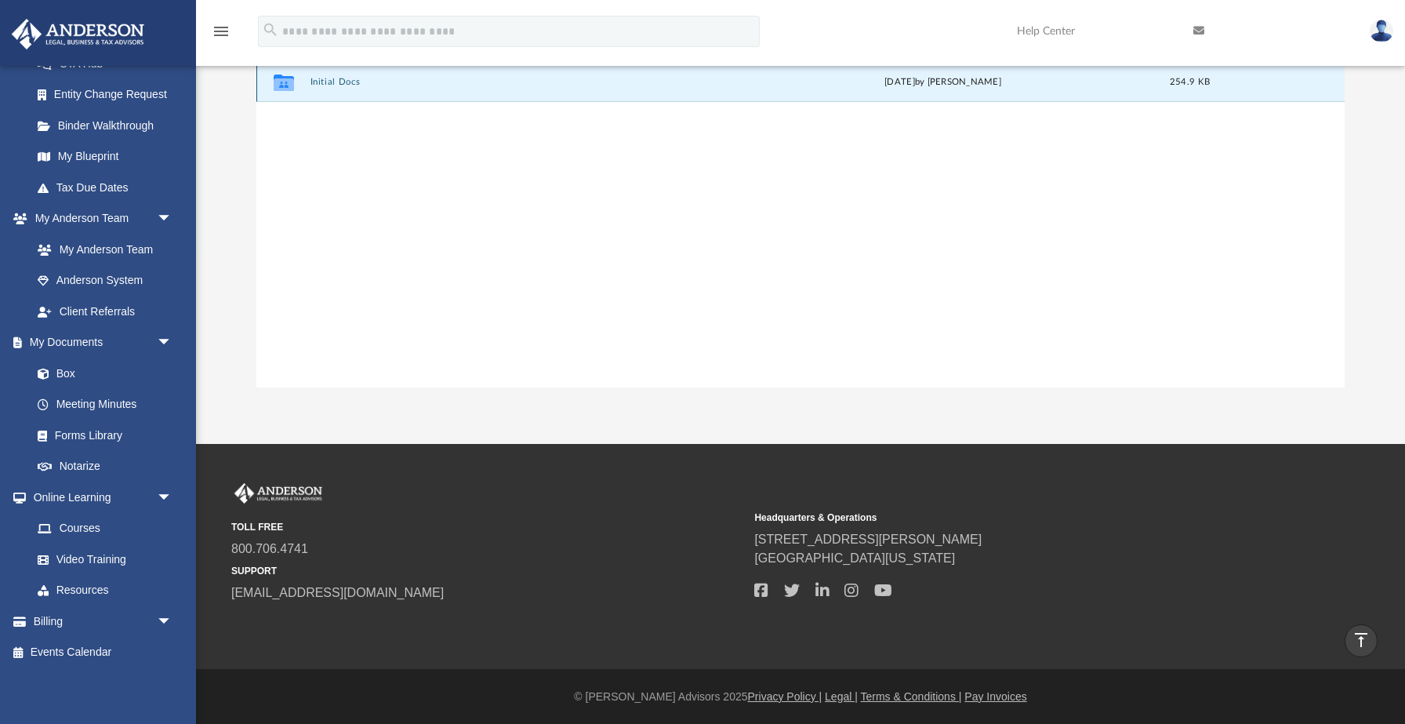
click at [341, 84] on button "Initial Docs" at bounding box center [519, 83] width 417 height 10
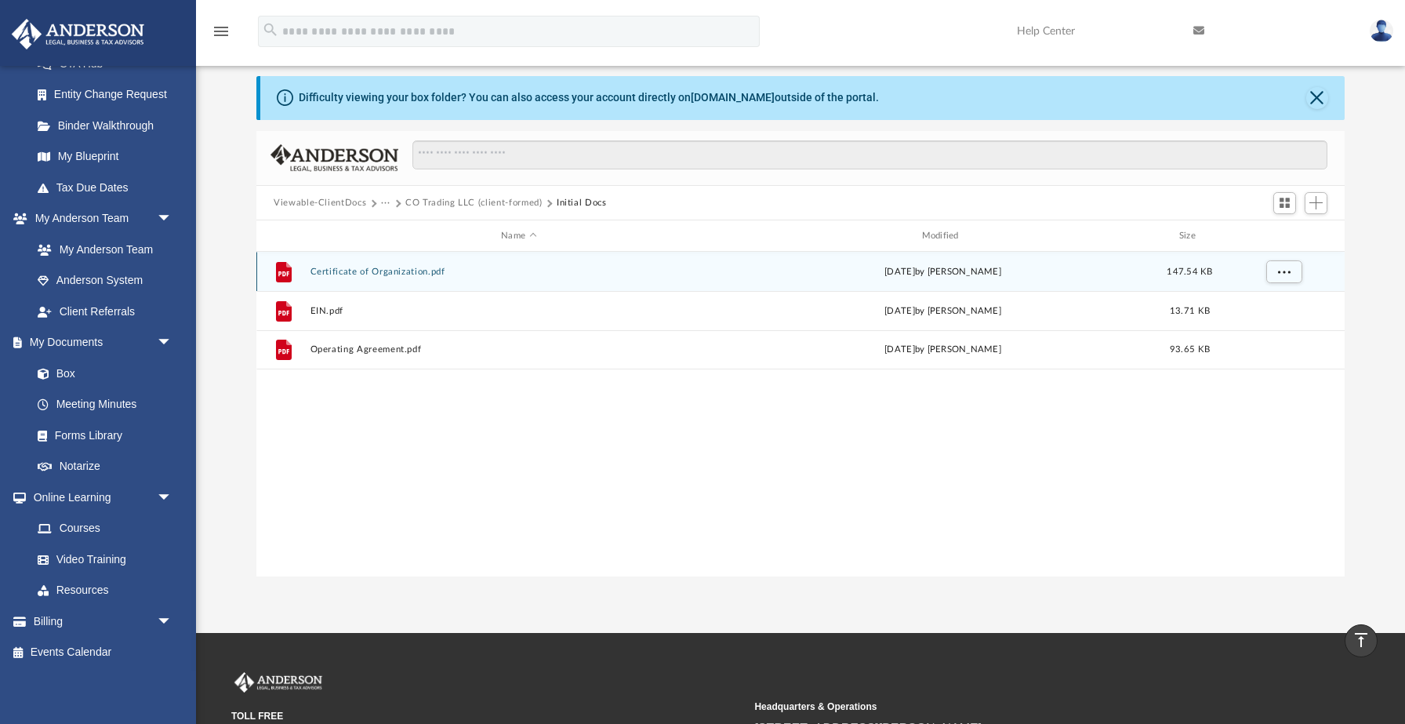
scroll to position [53, 0]
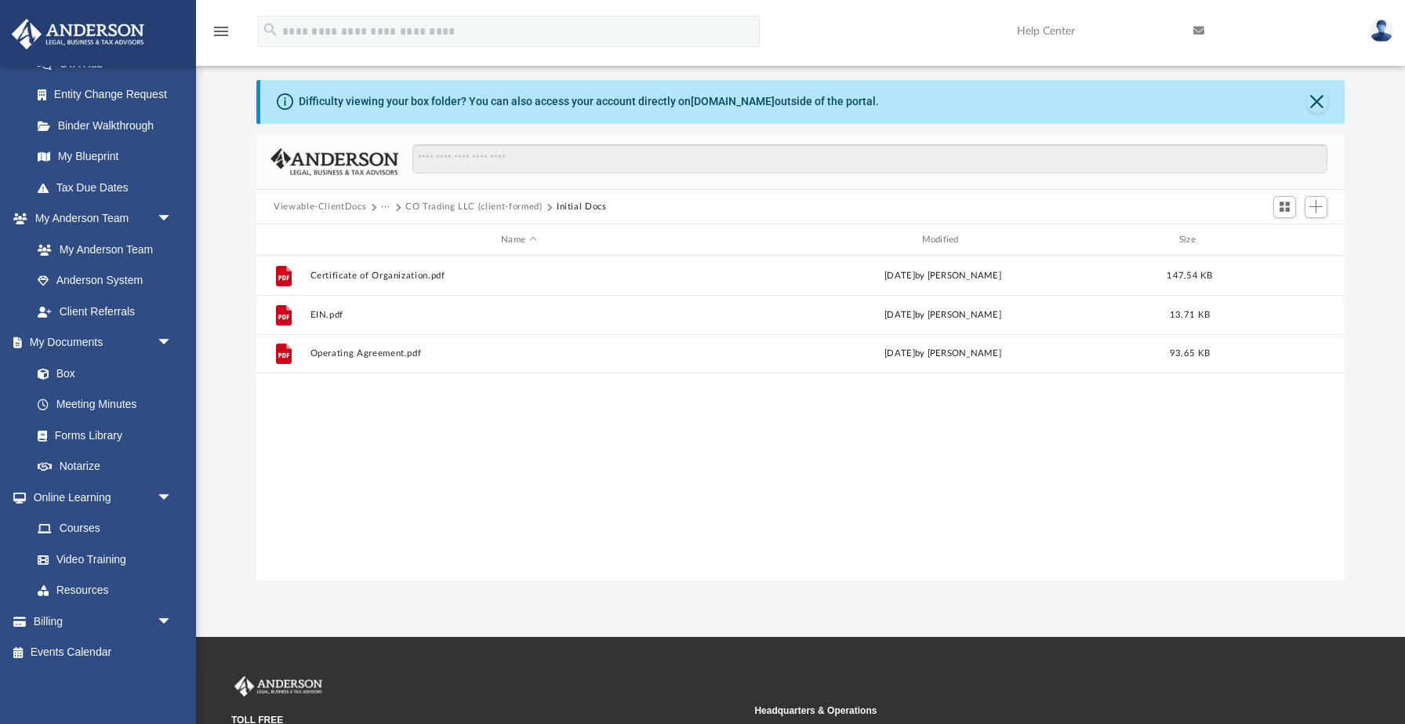
click at [381, 205] on button "···" at bounding box center [386, 207] width 10 height 14
click at [400, 237] on li "Law" at bounding box center [398, 234] width 18 height 16
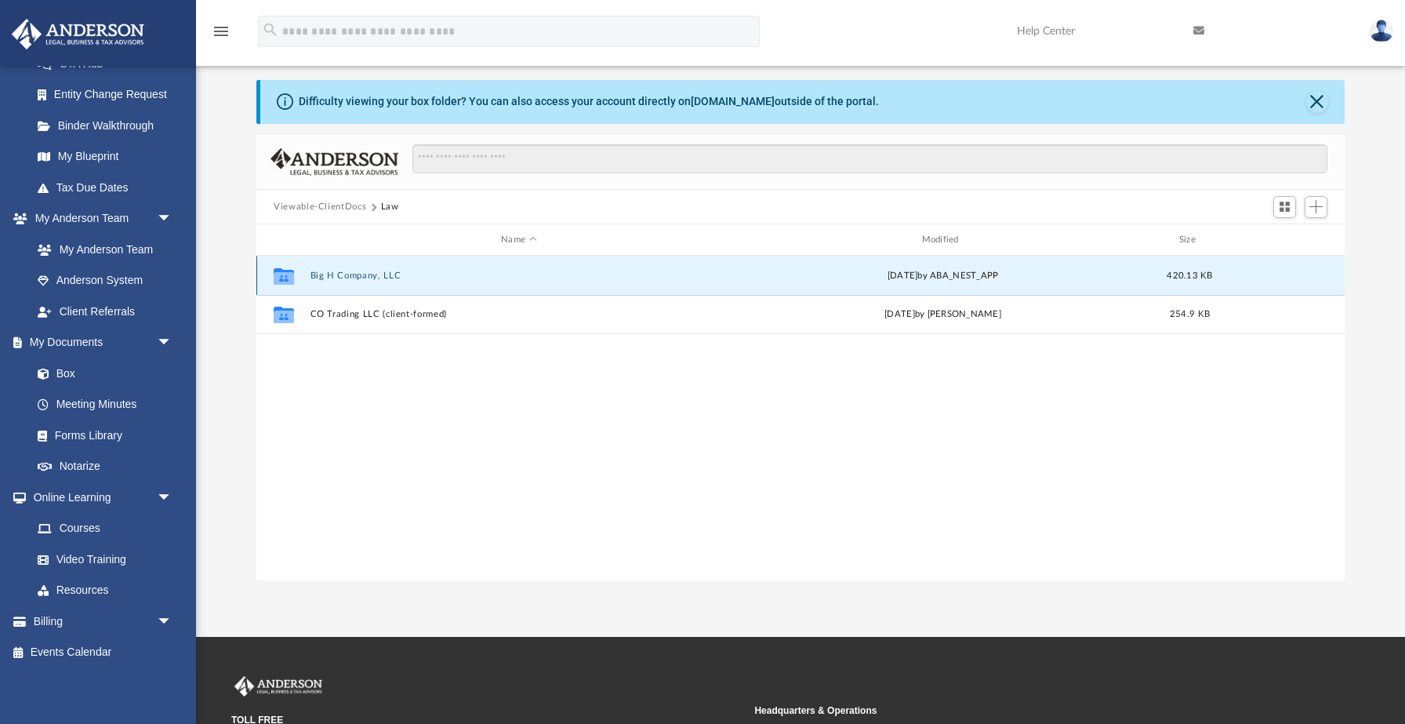
click at [383, 278] on button "Big H Company, LLC" at bounding box center [519, 276] width 417 height 10
click at [346, 278] on button "Initial Docs" at bounding box center [519, 276] width 417 height 10
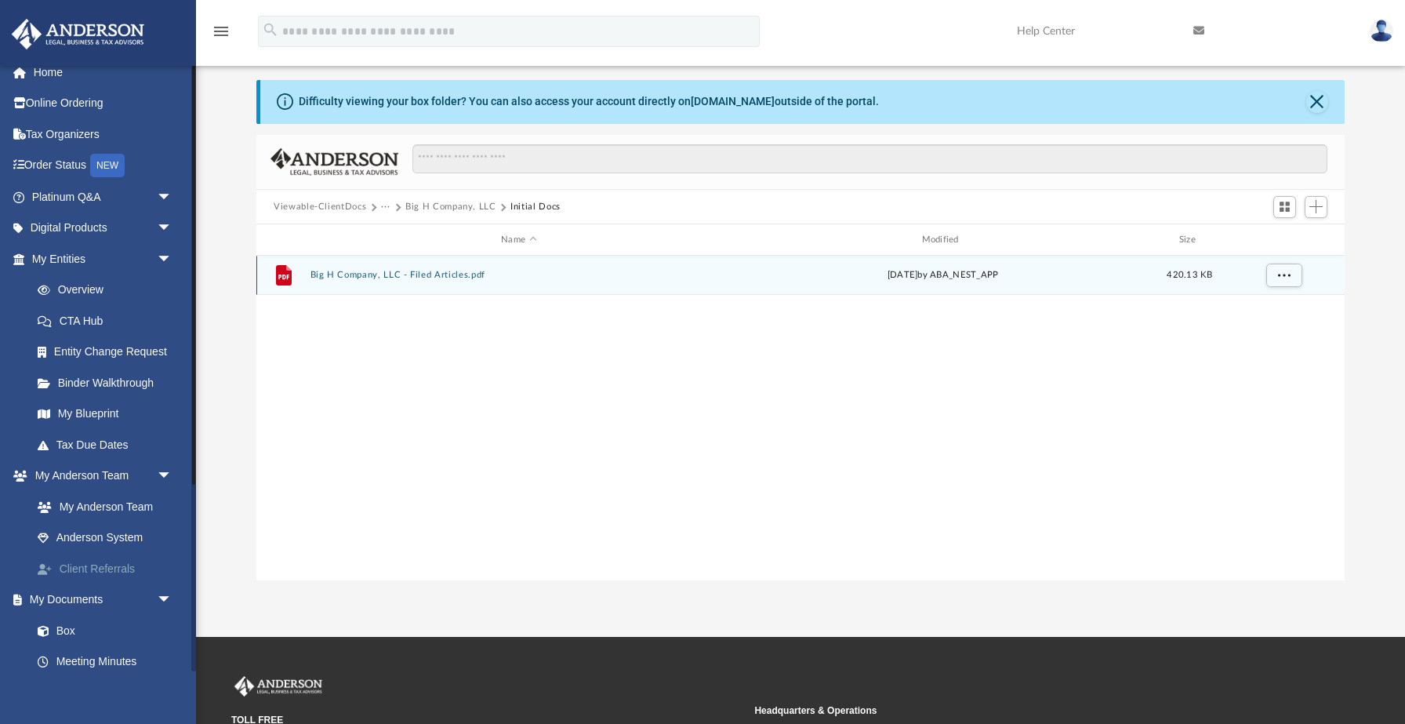
scroll to position [0, 0]
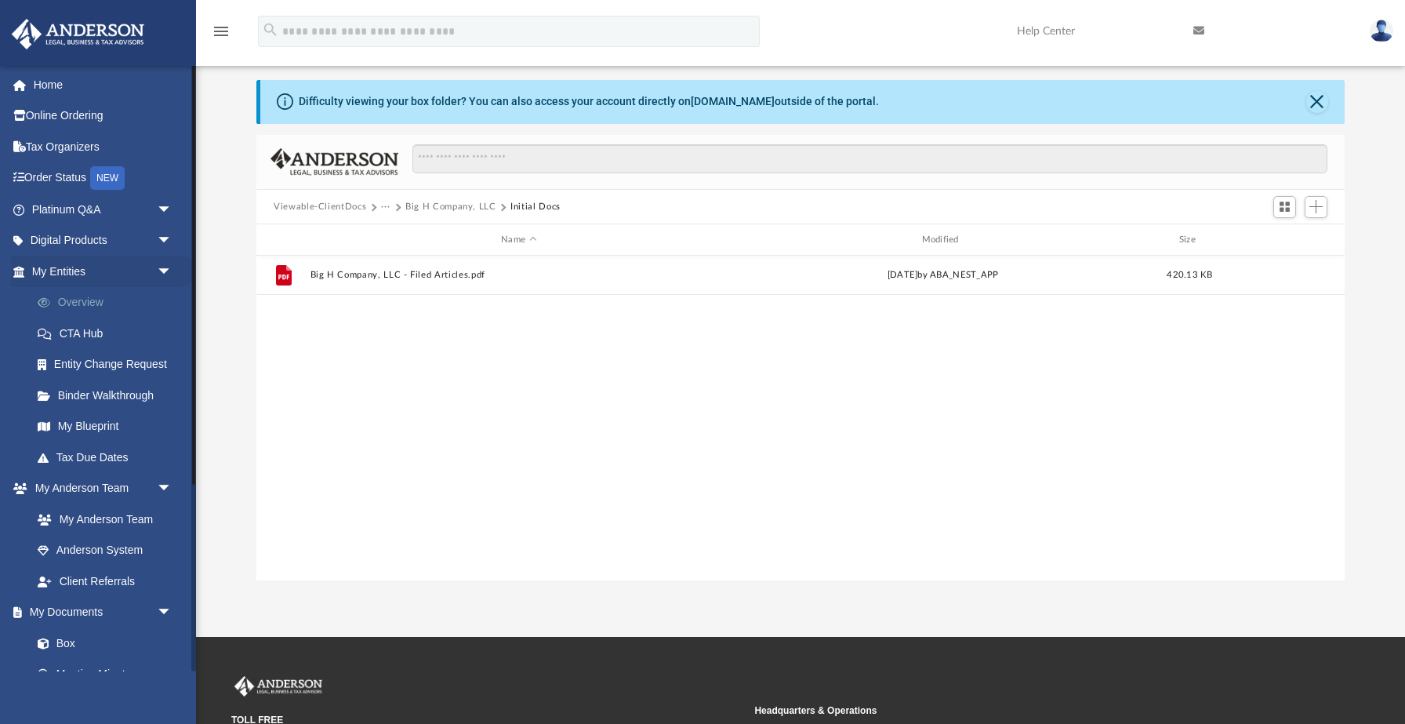
click at [94, 305] on link "Overview" at bounding box center [109, 302] width 174 height 31
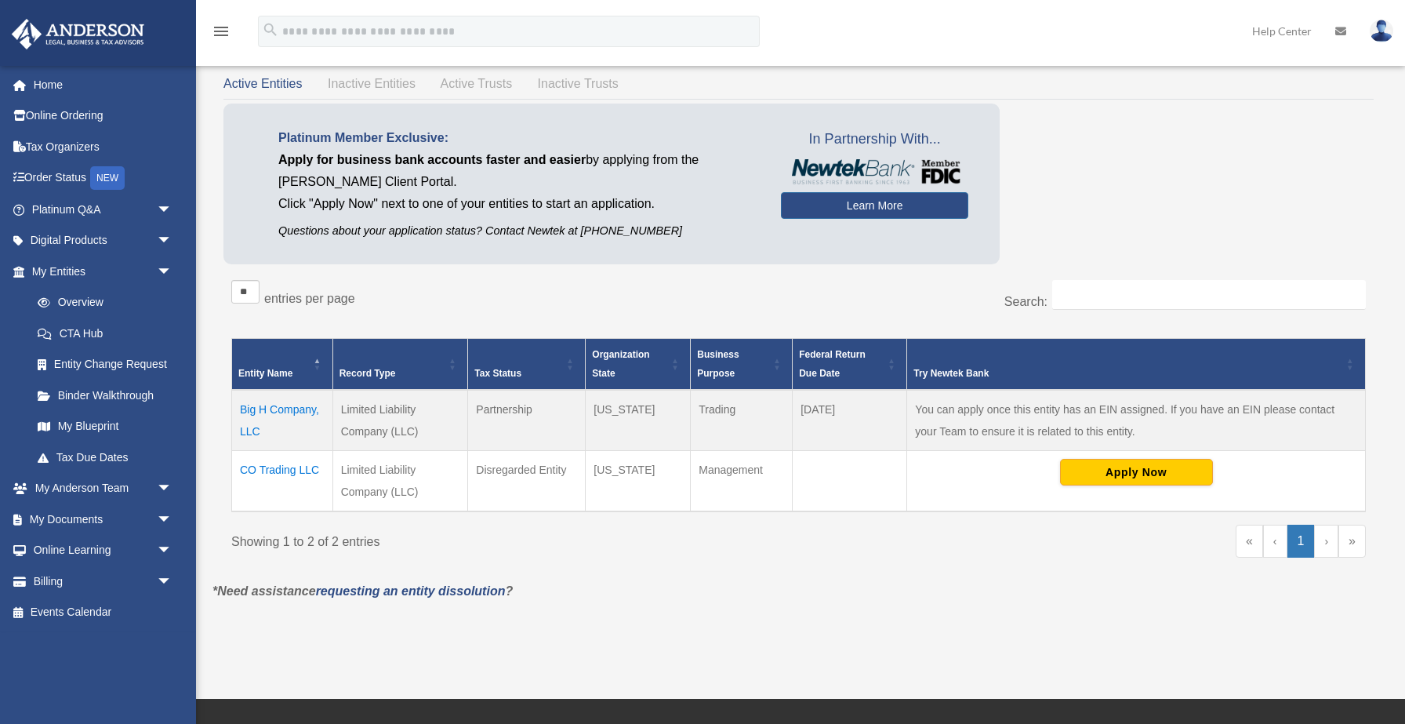
scroll to position [92, 0]
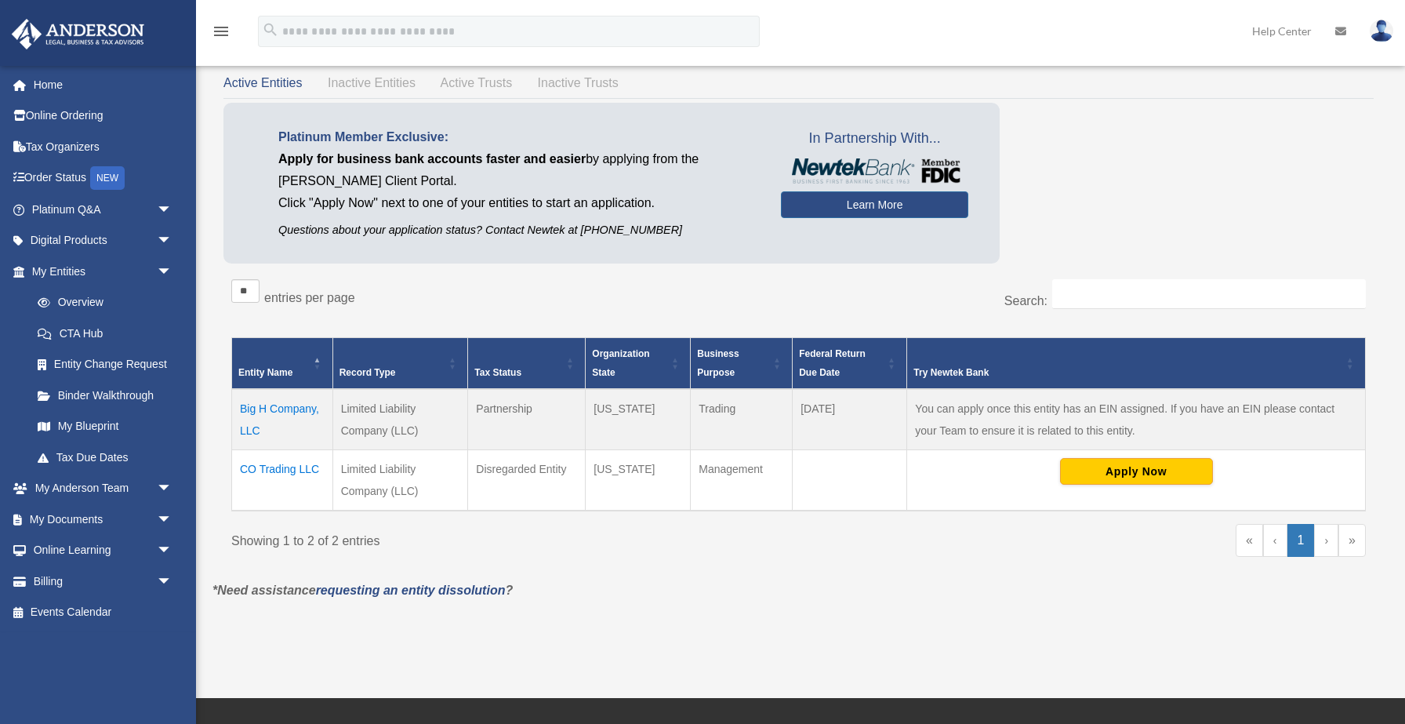
click at [293, 414] on td "Big H Company, LLC" at bounding box center [282, 419] width 101 height 61
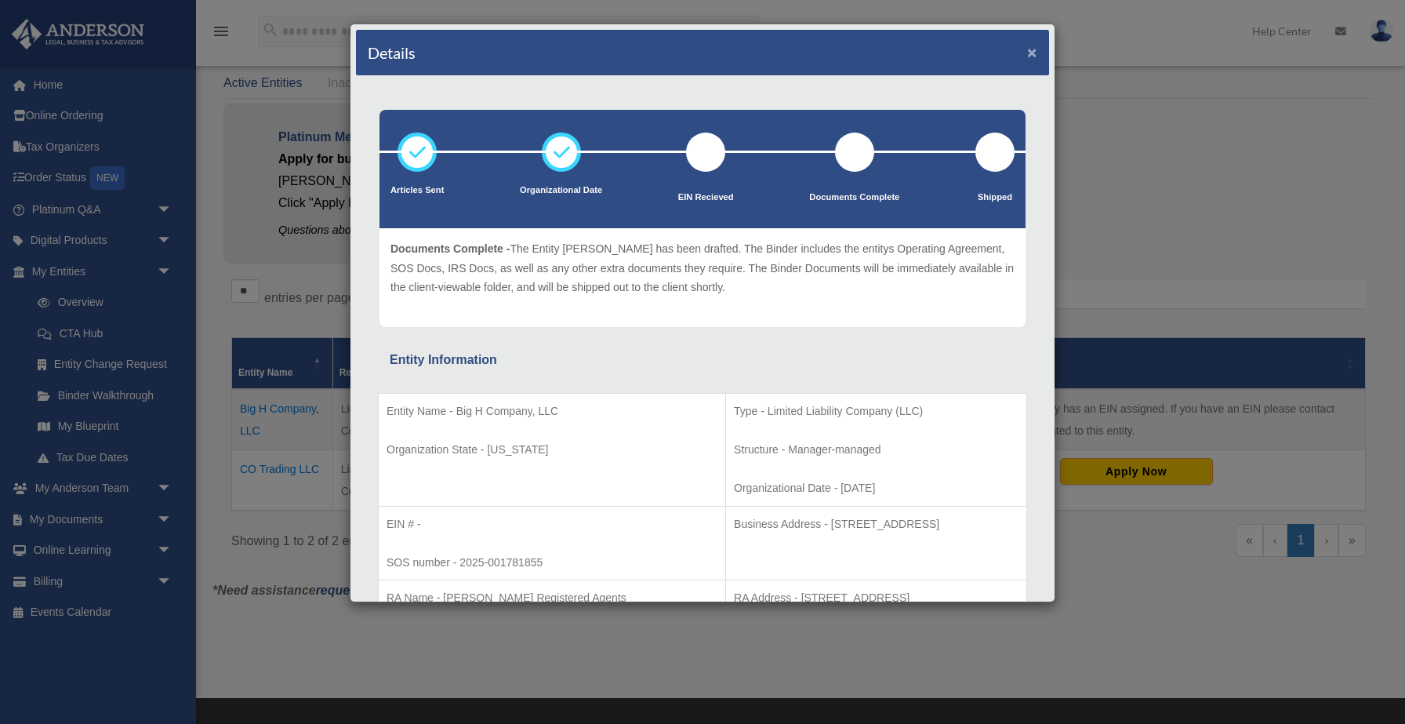
click at [1033, 55] on button "×" at bounding box center [1032, 52] width 10 height 16
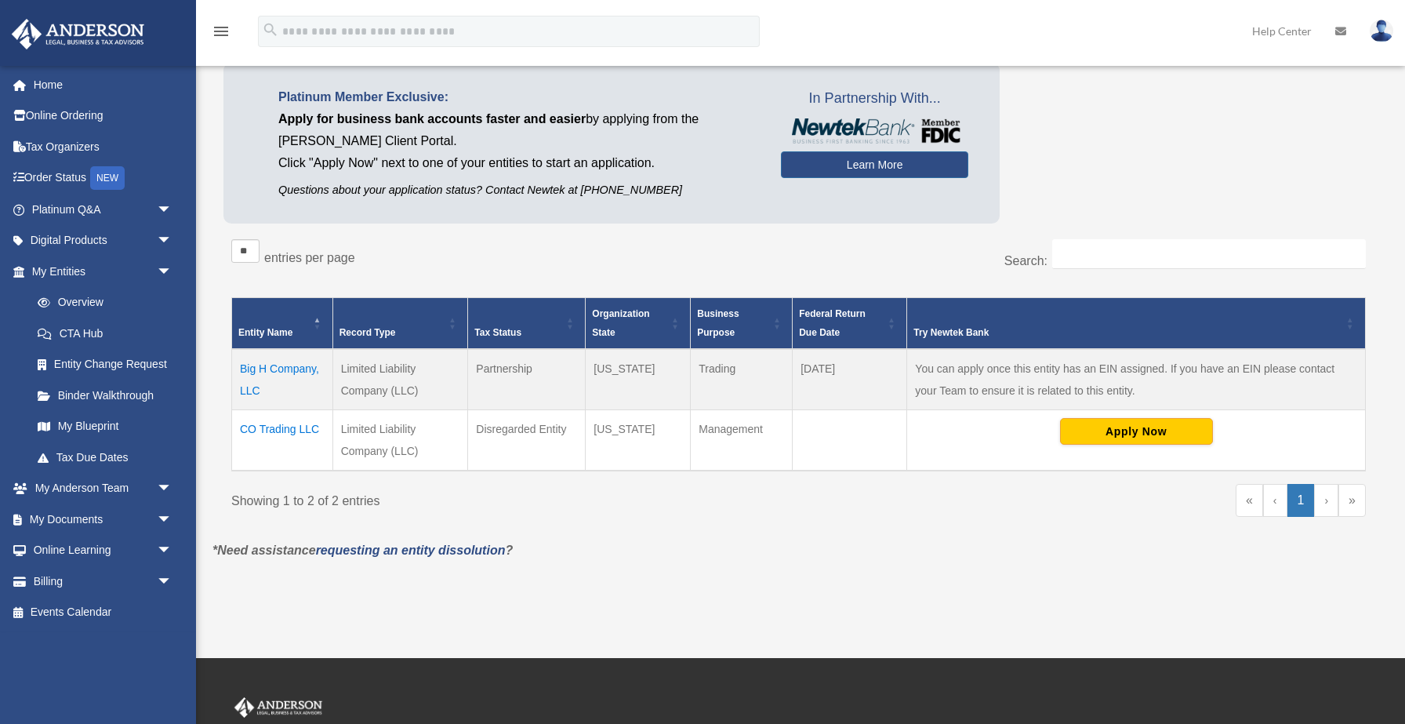
scroll to position [133, 0]
